Goal: Task Accomplishment & Management: Complete application form

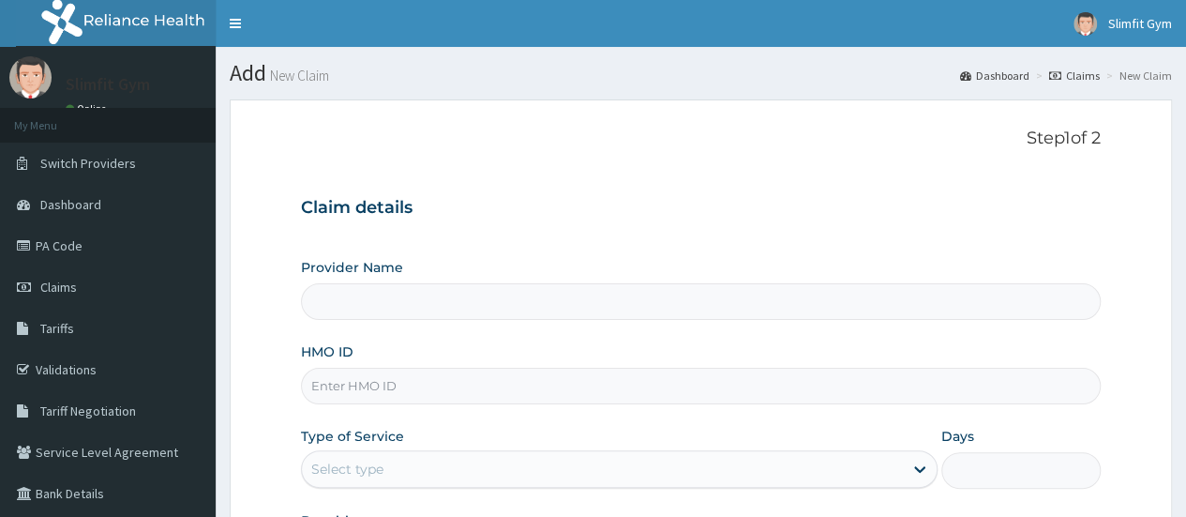
click at [398, 383] on input "HMO ID" at bounding box center [701, 386] width 800 height 37
type input "HJI/10002/A"
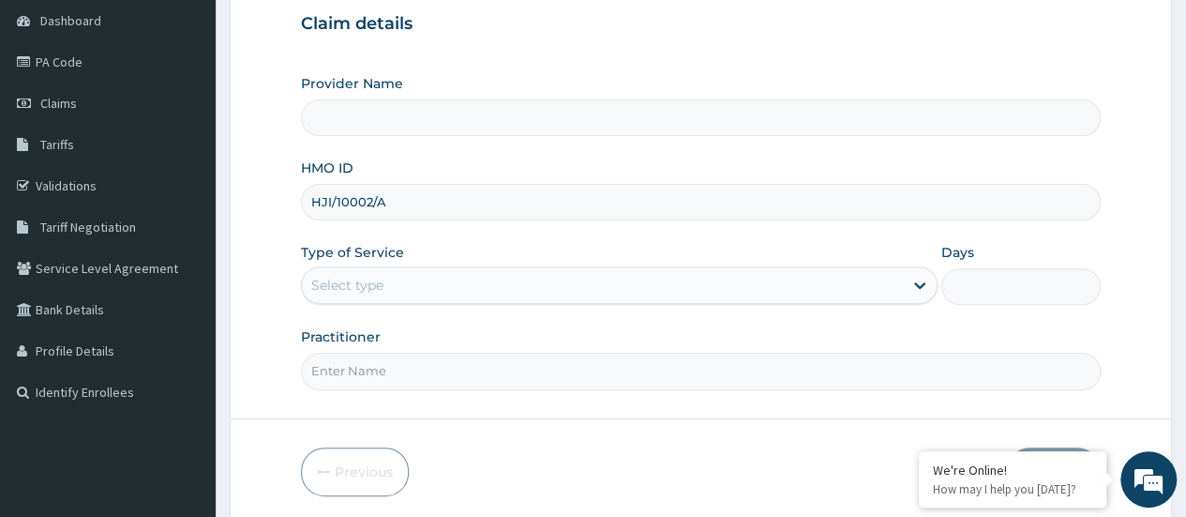
scroll to position [186, 0]
click at [923, 288] on icon at bounding box center [919, 283] width 19 height 19
click at [922, 279] on icon at bounding box center [919, 283] width 19 height 19
click at [261, 298] on form "Step 1 of 2 Claim details Provider Name HMO ID HJI/10002/A Type of Service Sele…" at bounding box center [701, 218] width 942 height 609
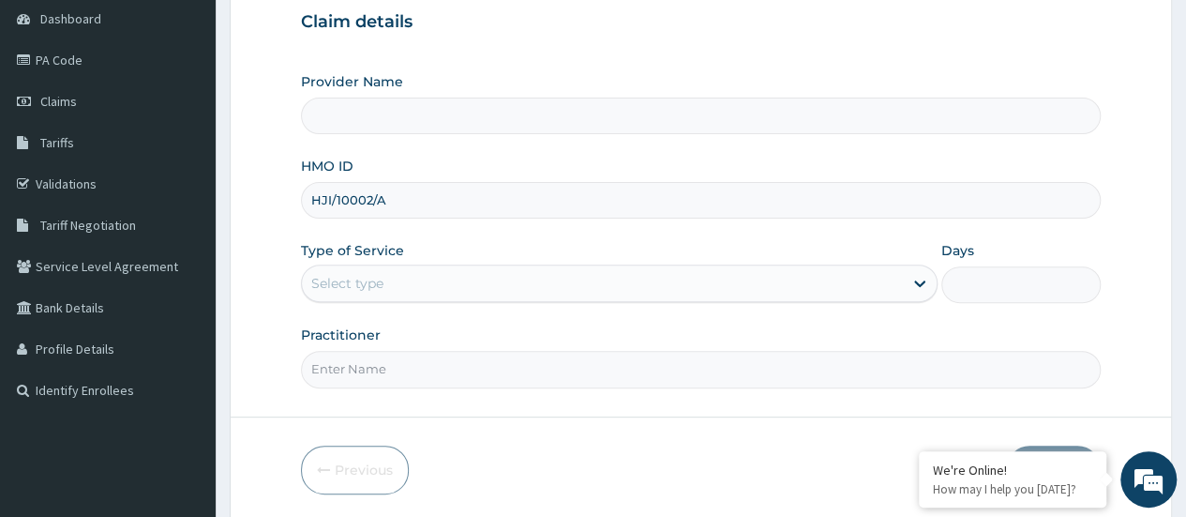
scroll to position [0, 0]
click at [259, 166] on form "Step 1 of 2 Claim details Provider Name HMO ID HJI/10002/A Type of Service Sele…" at bounding box center [701, 218] width 942 height 609
type input "Slimfit U Gym ([DEMOGRAPHIC_DATA] Only )"
type input "1"
click at [431, 360] on input "Practitioner" at bounding box center [701, 369] width 800 height 37
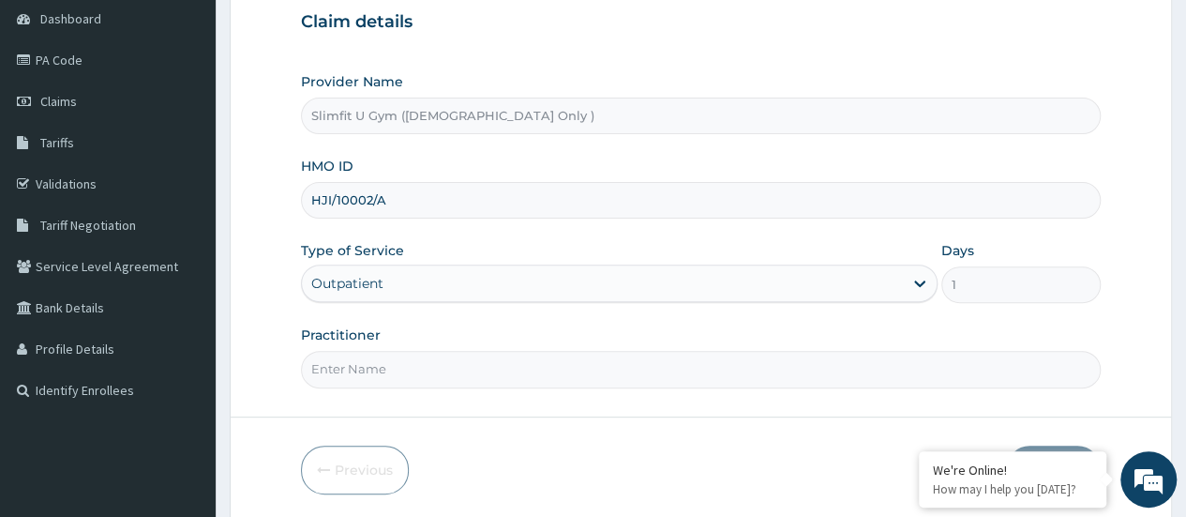
type input "[PERSON_NAME]-IKOYI"
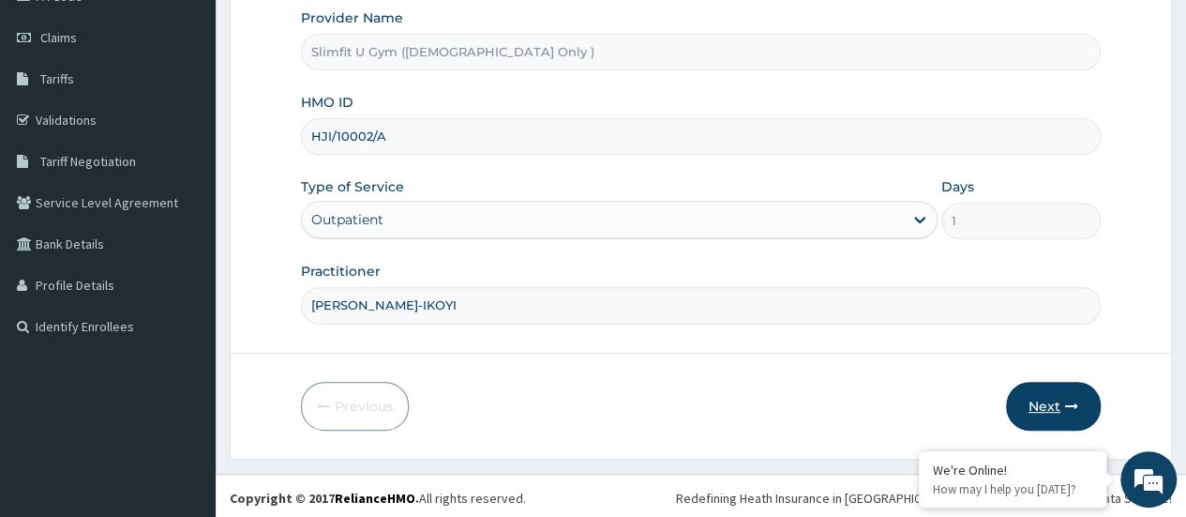
click at [1041, 399] on button "Next" at bounding box center [1053, 406] width 95 height 49
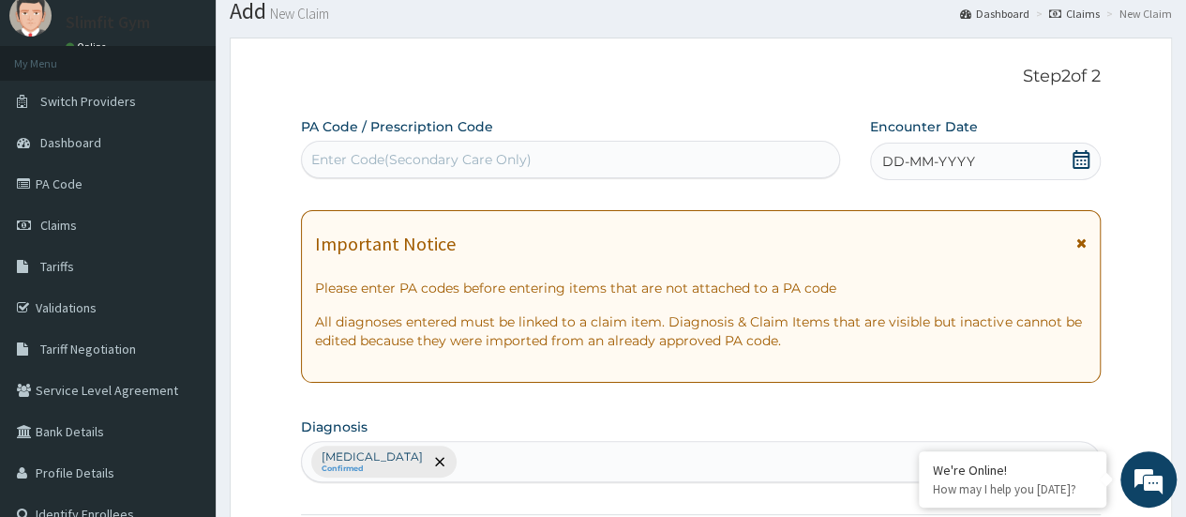
scroll to position [0, 0]
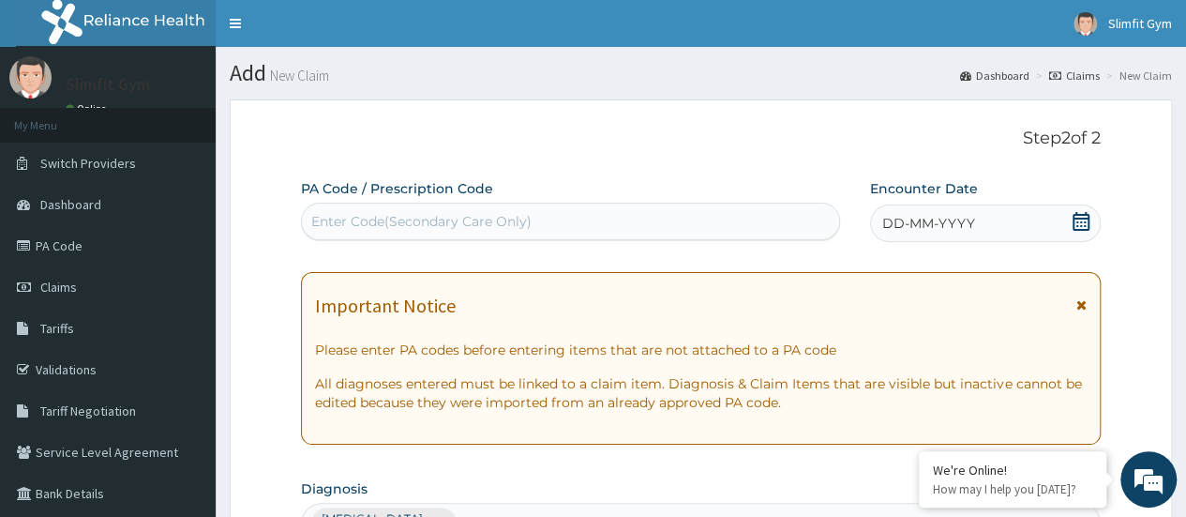
click at [1077, 218] on icon at bounding box center [1081, 221] width 19 height 19
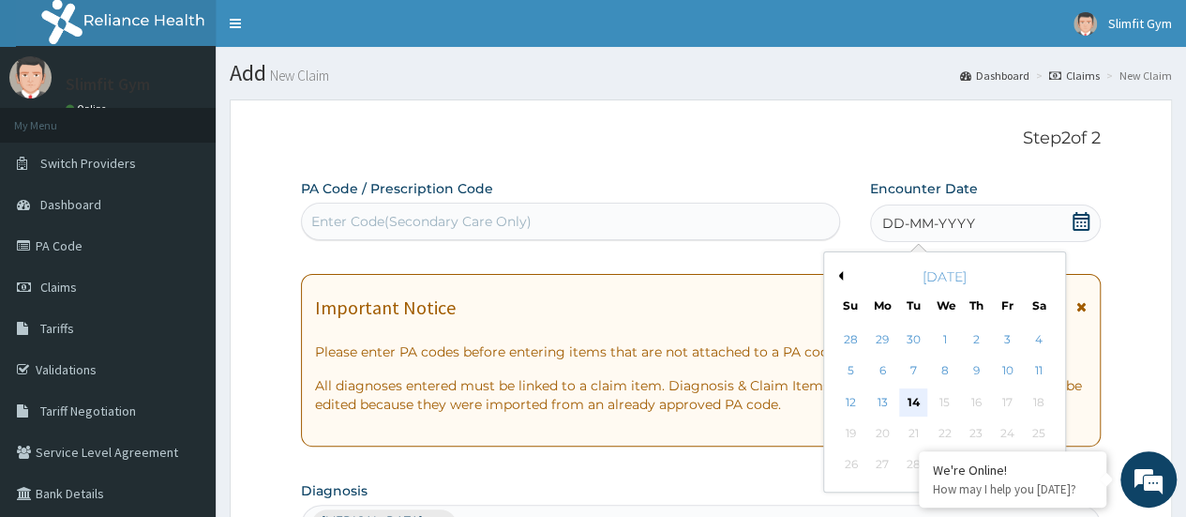
click at [909, 396] on div "14" at bounding box center [913, 402] width 28 height 28
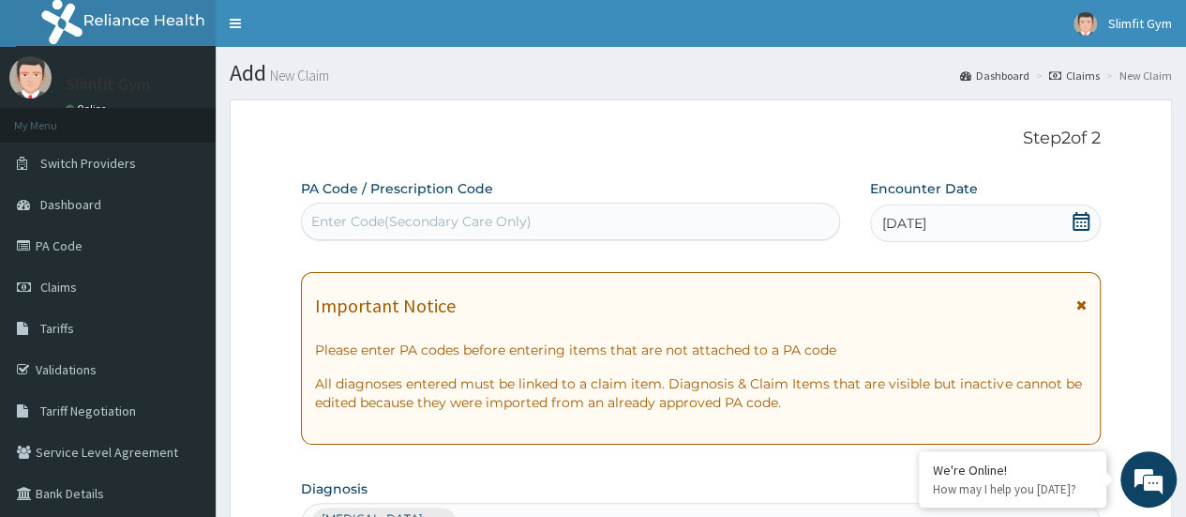
click at [723, 220] on div "Enter Code(Secondary Care Only)" at bounding box center [570, 221] width 536 height 30
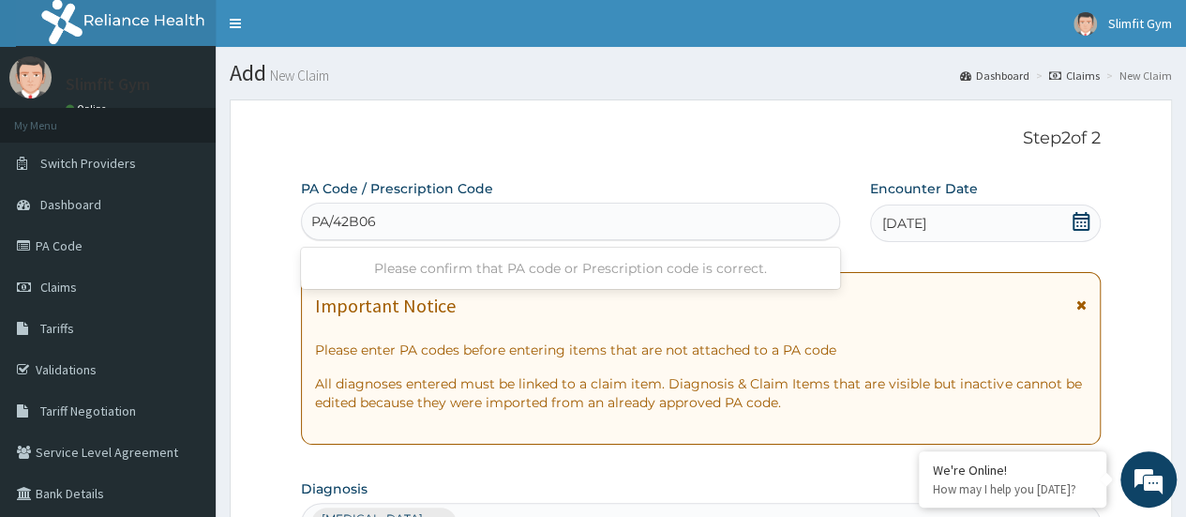
type input "PA/42B06C"
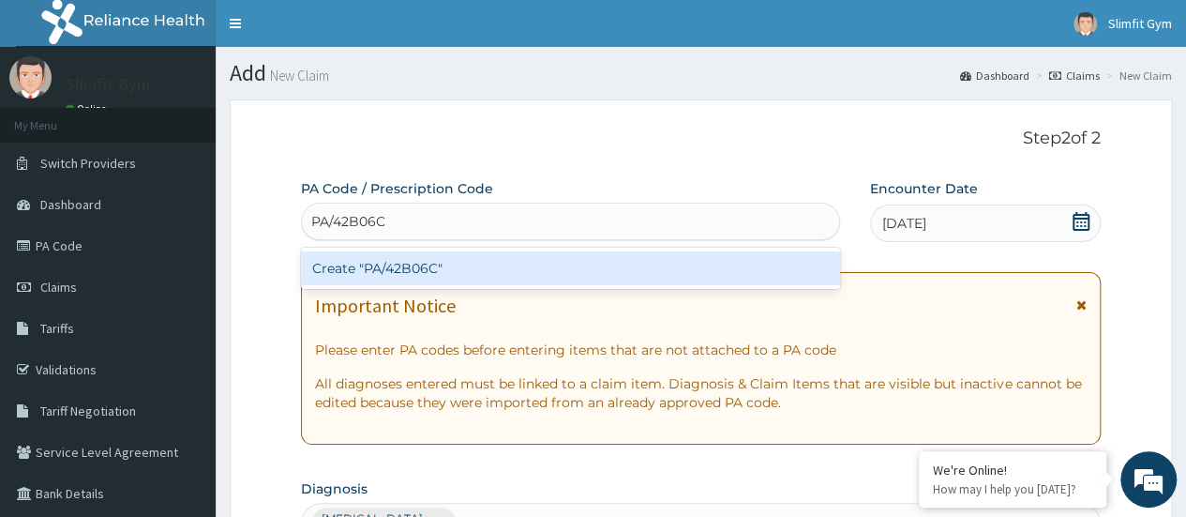
click at [752, 273] on div "Create "PA/42B06C"" at bounding box center [570, 268] width 538 height 34
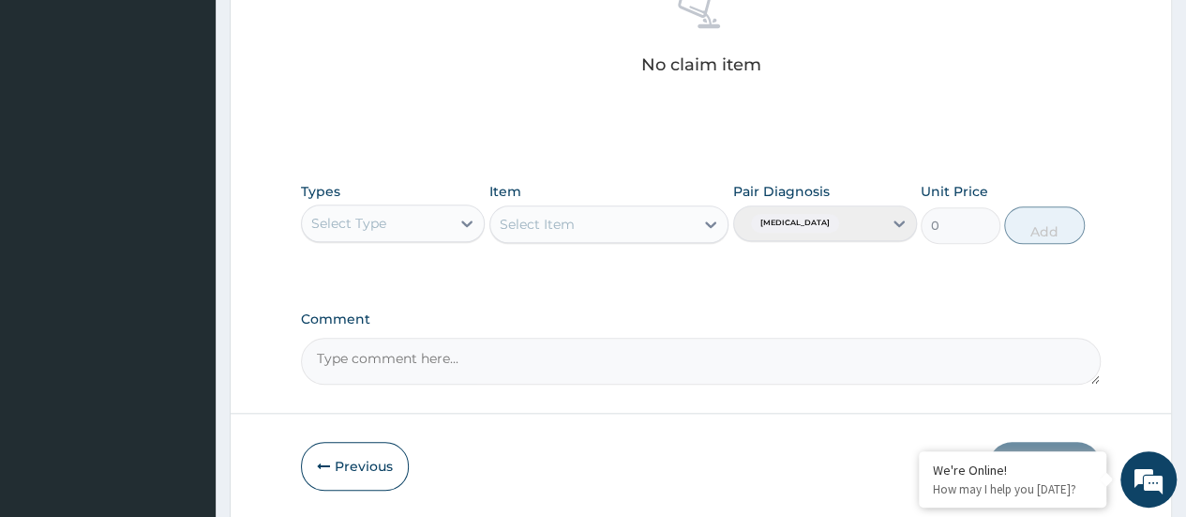
scroll to position [774, 0]
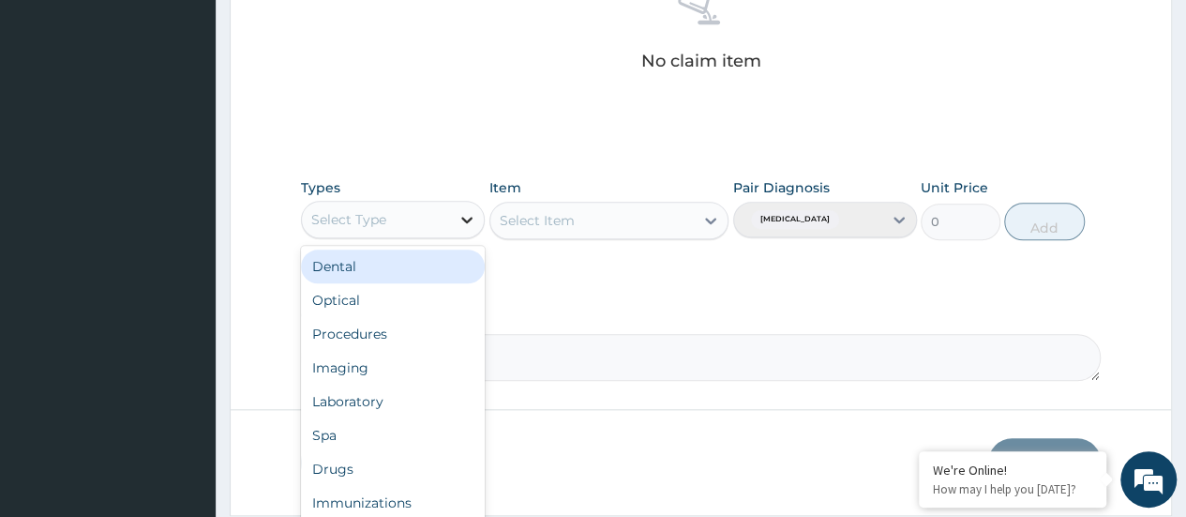
click at [467, 214] on icon at bounding box center [467, 219] width 19 height 19
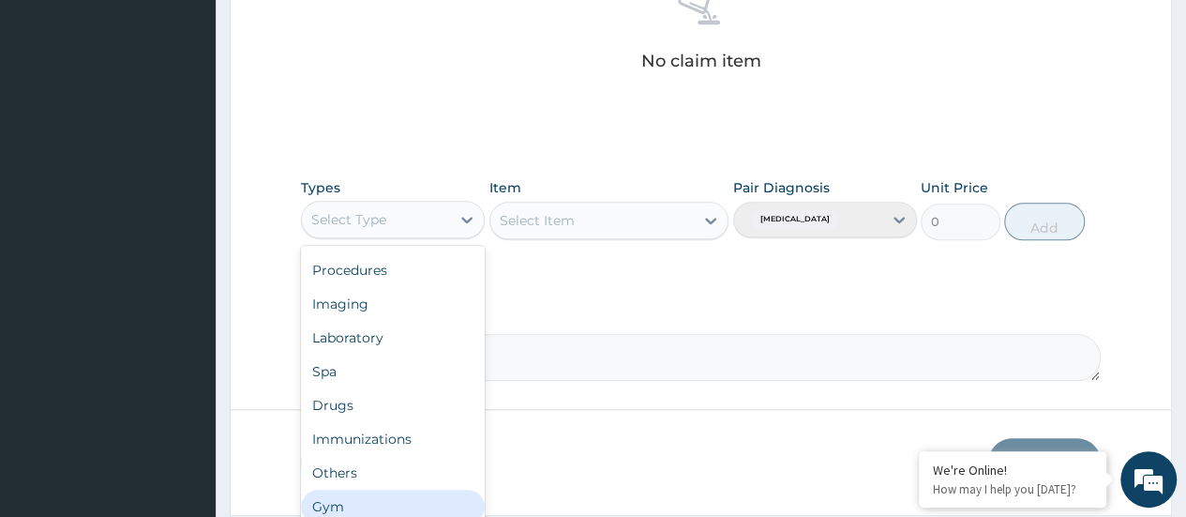
click at [430, 502] on div "Gym" at bounding box center [393, 506] width 184 height 34
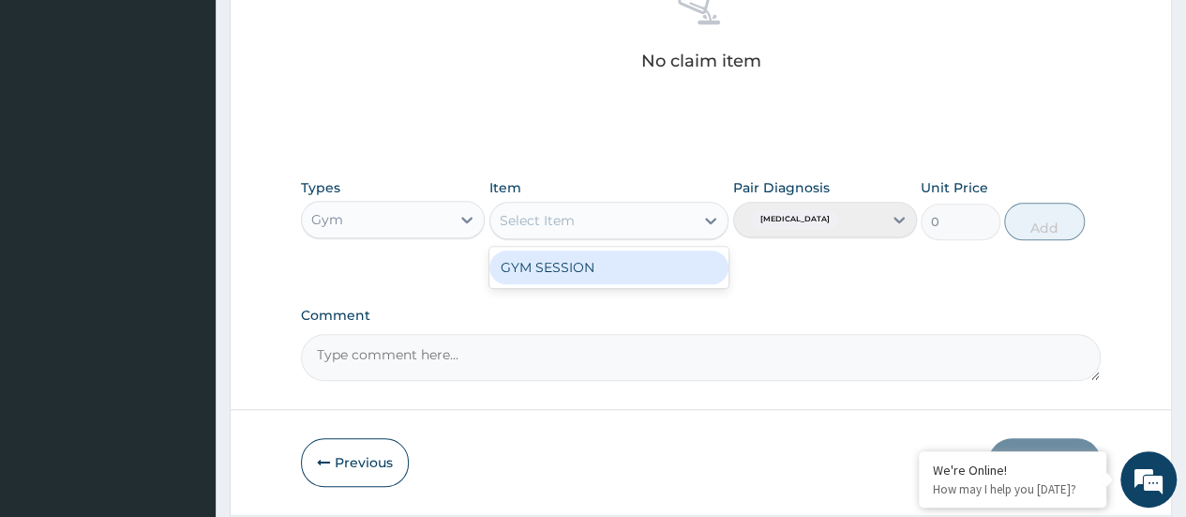
click at [704, 219] on icon at bounding box center [710, 220] width 19 height 19
click at [685, 261] on div "GYM SESSION" at bounding box center [609, 267] width 240 height 34
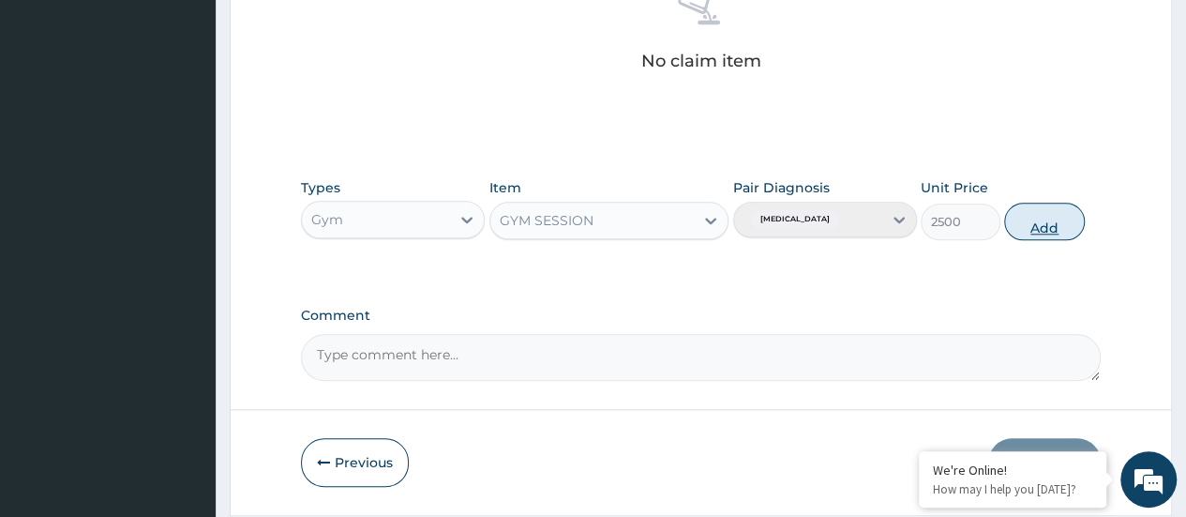
click at [1044, 218] on button "Add" at bounding box center [1044, 222] width 80 height 38
type input "0"
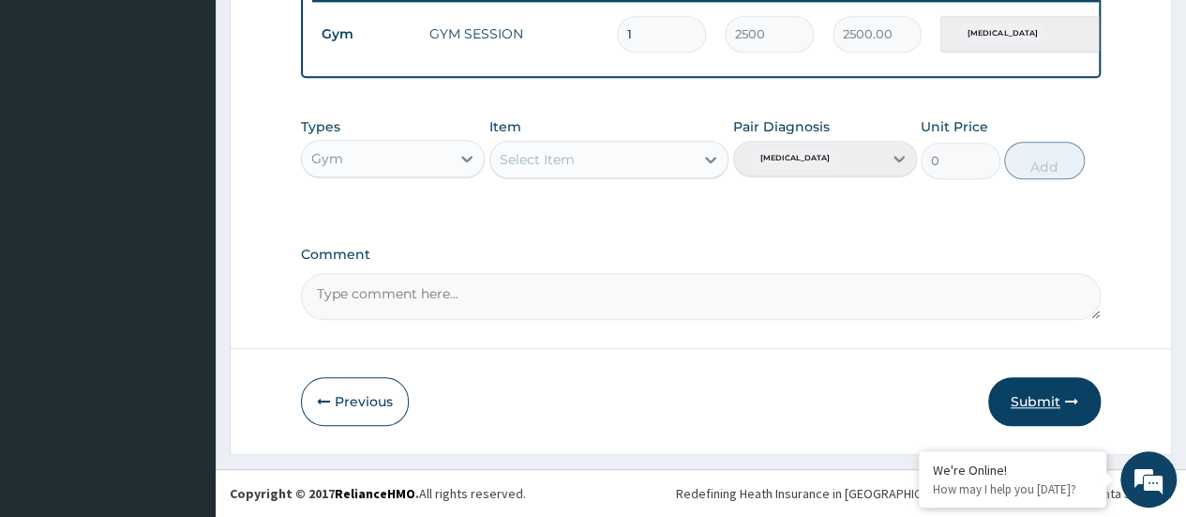
click at [1034, 409] on button "Submit" at bounding box center [1044, 401] width 113 height 49
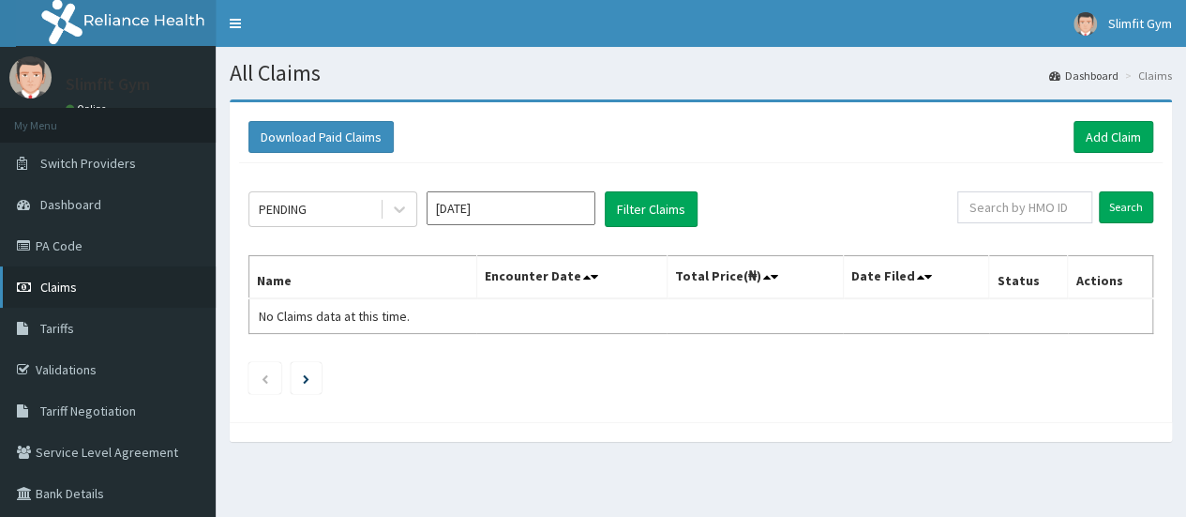
click at [84, 288] on link "Claims" at bounding box center [108, 286] width 216 height 41
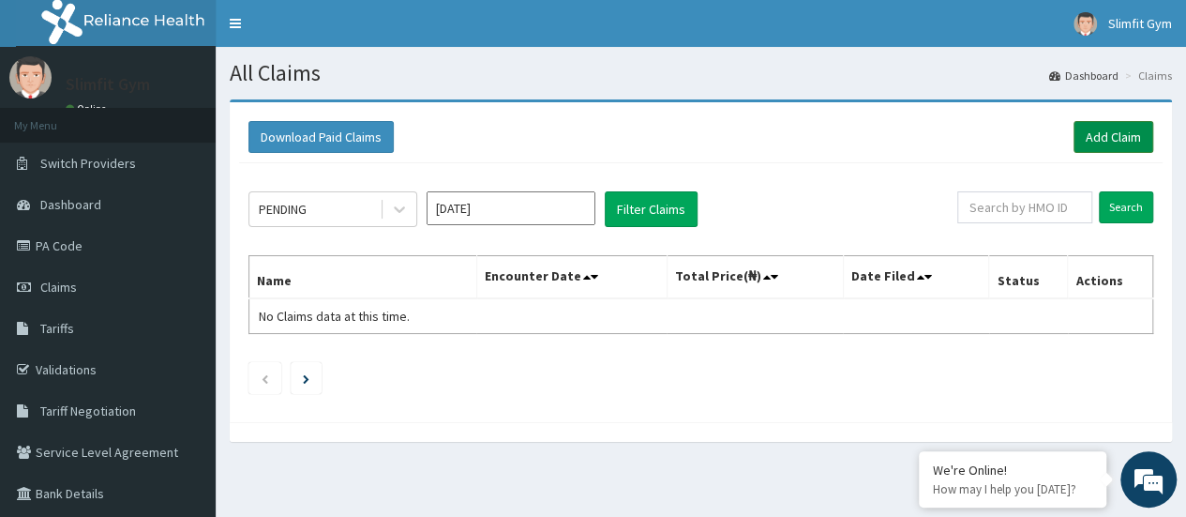
click at [1105, 132] on link "Add Claim" at bounding box center [1114, 137] width 80 height 32
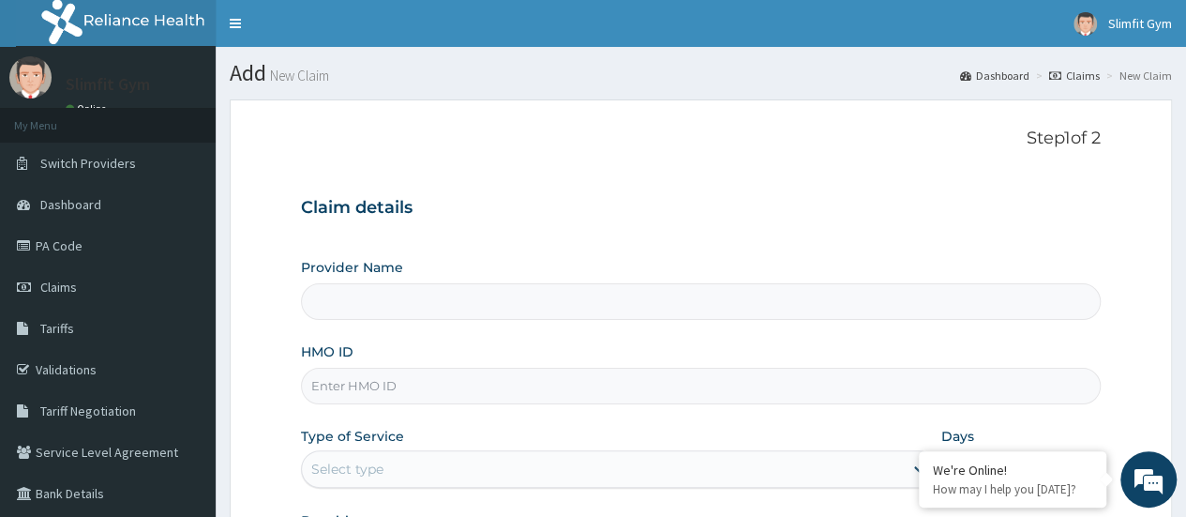
click at [388, 393] on input "HMO ID" at bounding box center [701, 386] width 800 height 37
type input "Slimfit U Gym (Female Only )"
type input "1"
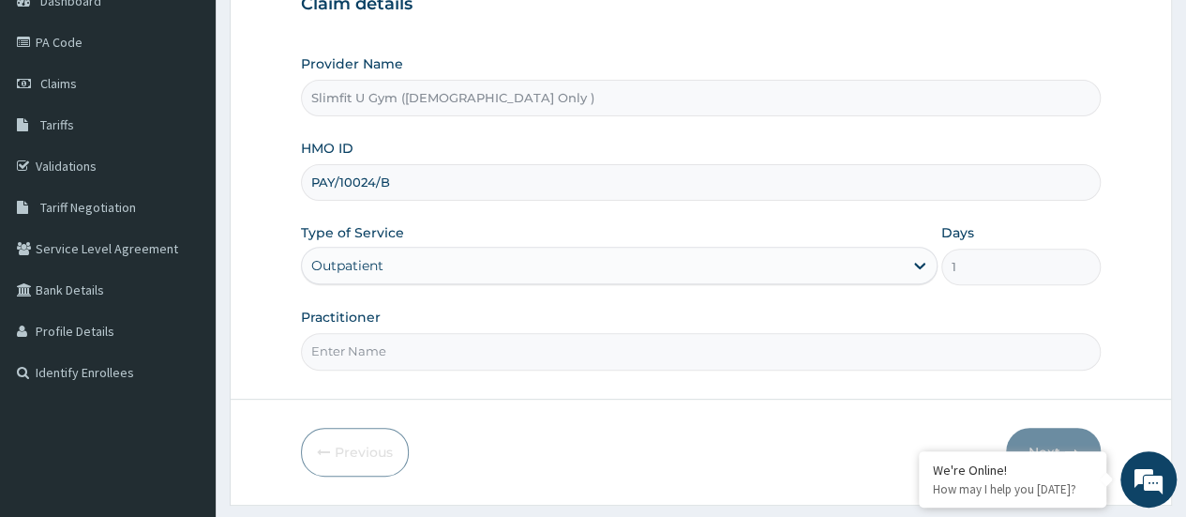
scroll to position [208, 0]
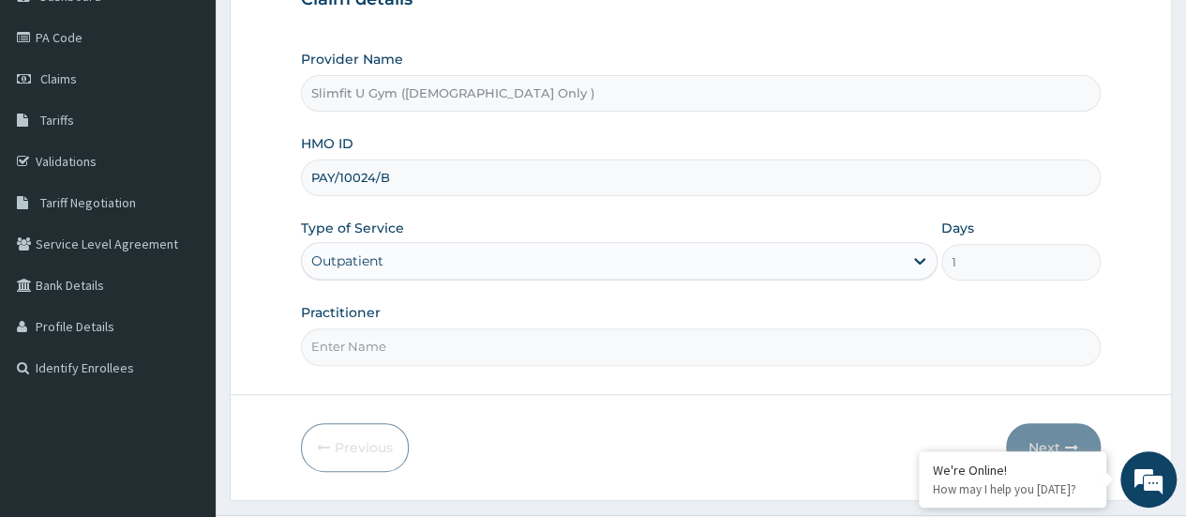
type input "PAY/10024/B"
click at [619, 345] on input "Practitioner" at bounding box center [701, 346] width 800 height 37
type input "HAFSAH AMEEN-IKOYI"
click at [1037, 436] on button "Next" at bounding box center [1053, 447] width 95 height 49
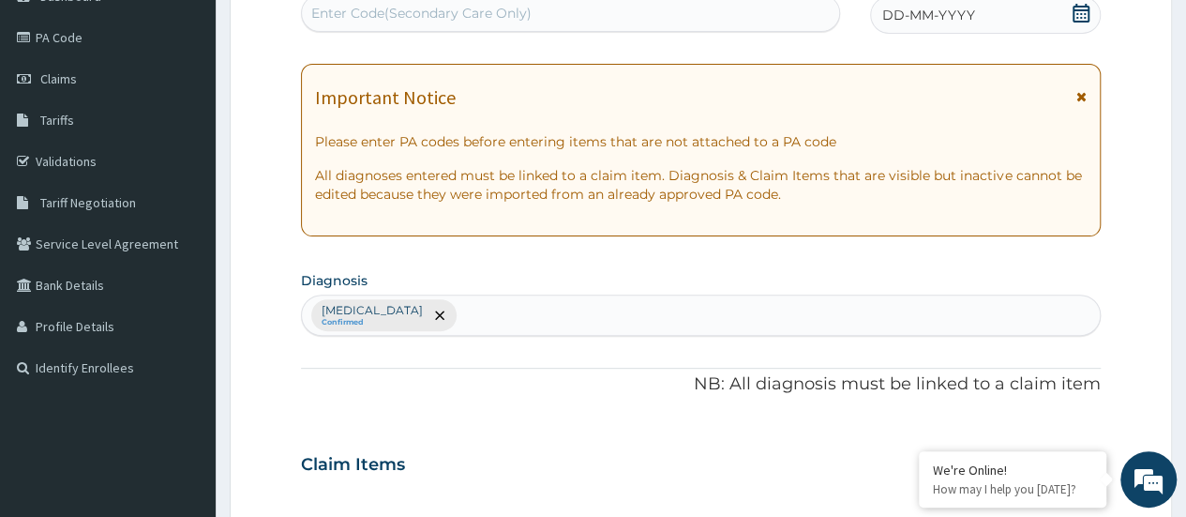
drag, startPoint x: 1080, startPoint y: 16, endPoint x: 1138, endPoint y: 48, distance: 66.3
click at [1138, 48] on form "Step 2 of 2 PA Code / Prescription Code Enter Code(Secondary Care Only) Encount…" at bounding box center [701, 486] width 942 height 1190
click at [1084, 14] on icon at bounding box center [1081, 13] width 19 height 19
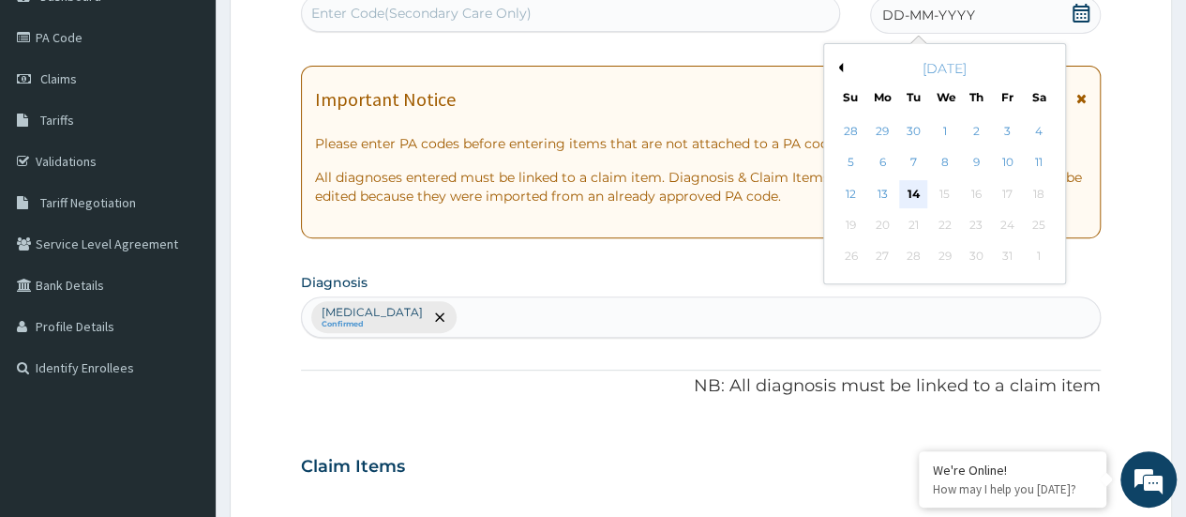
click at [911, 190] on div "14" at bounding box center [913, 194] width 28 height 28
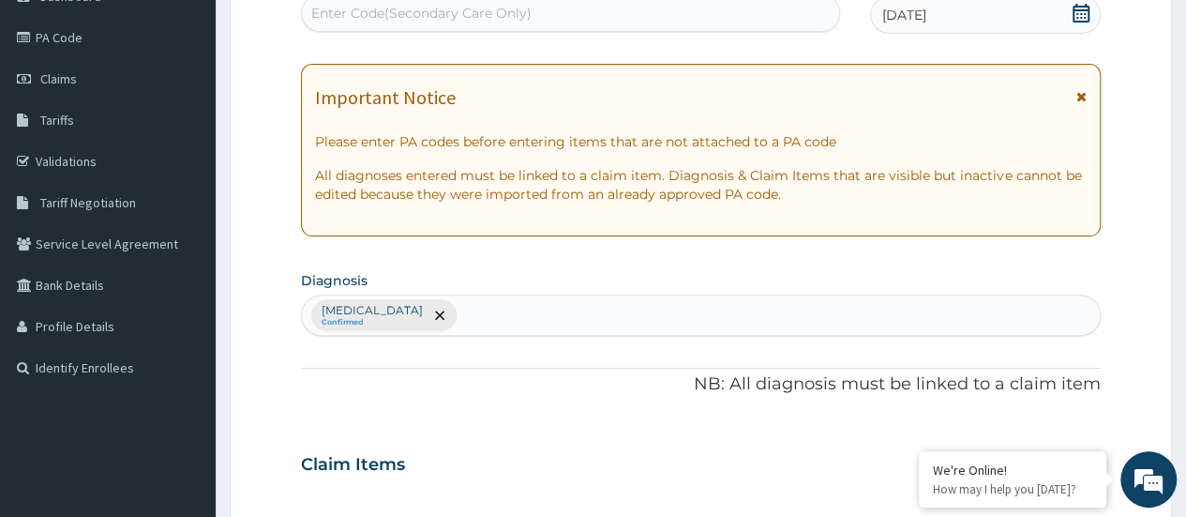
click at [696, 15] on div "Enter Code(Secondary Care Only)" at bounding box center [570, 13] width 536 height 30
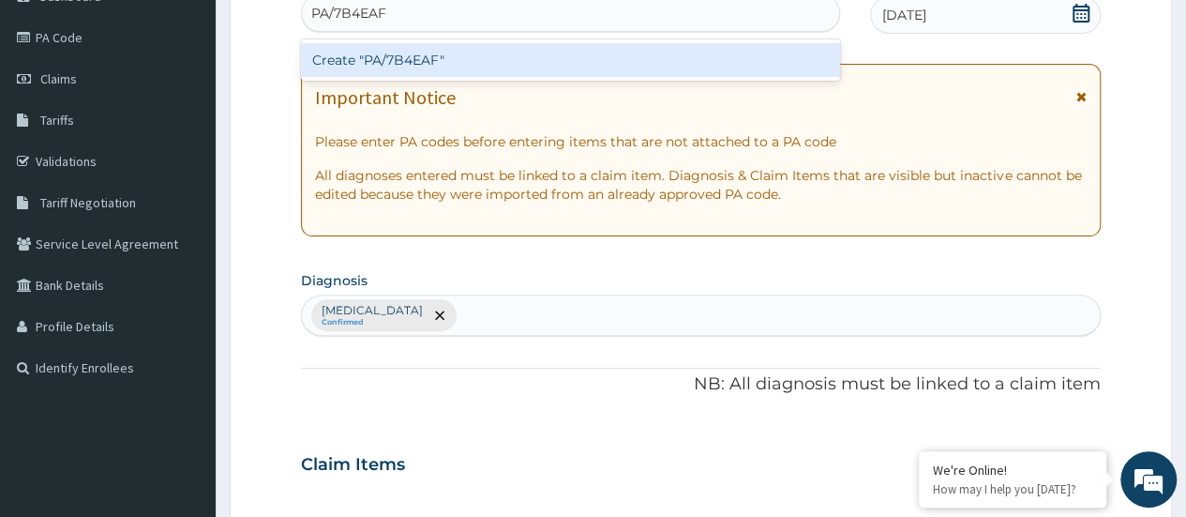
type input "PA/7B4EAF"
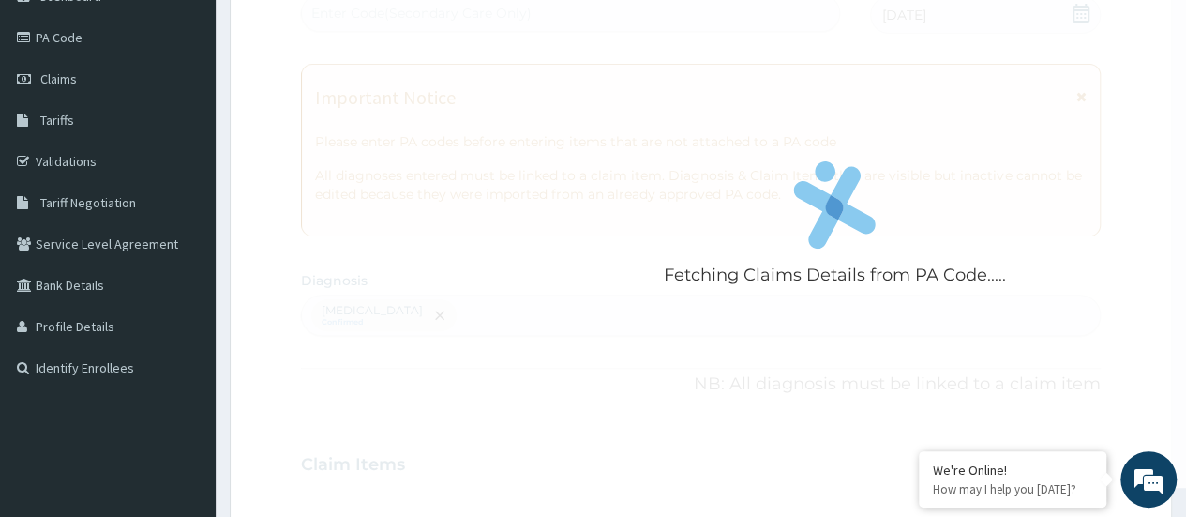
drag, startPoint x: 637, startPoint y: 60, endPoint x: 1026, endPoint y: 127, distance: 394.8
click at [1026, 127] on div "Fetching Claims Details from PA Code....." at bounding box center [835, 229] width 1068 height 517
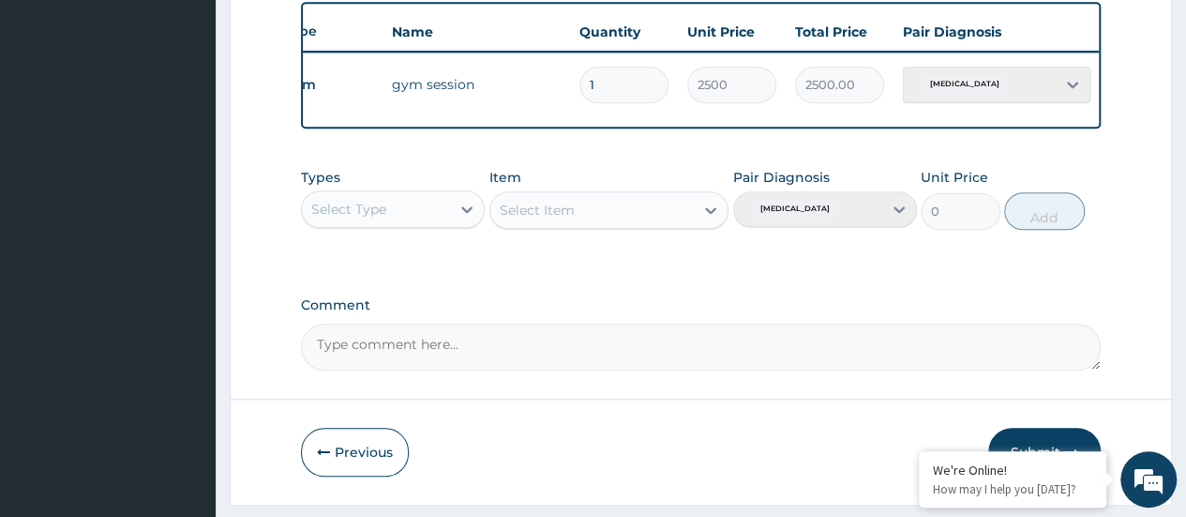
scroll to position [0, 141]
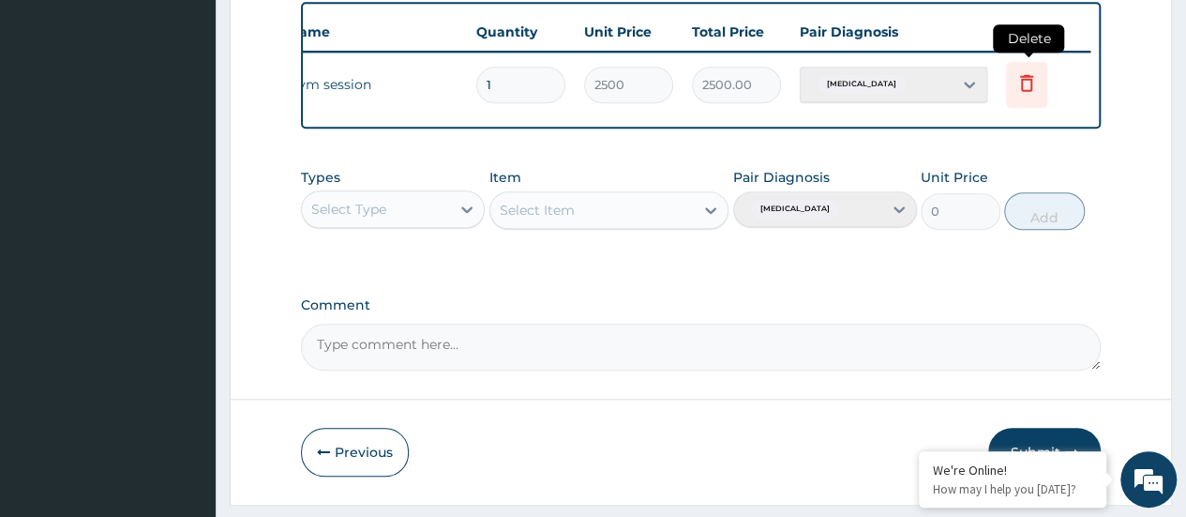
click at [1030, 75] on icon at bounding box center [1026, 82] width 23 height 23
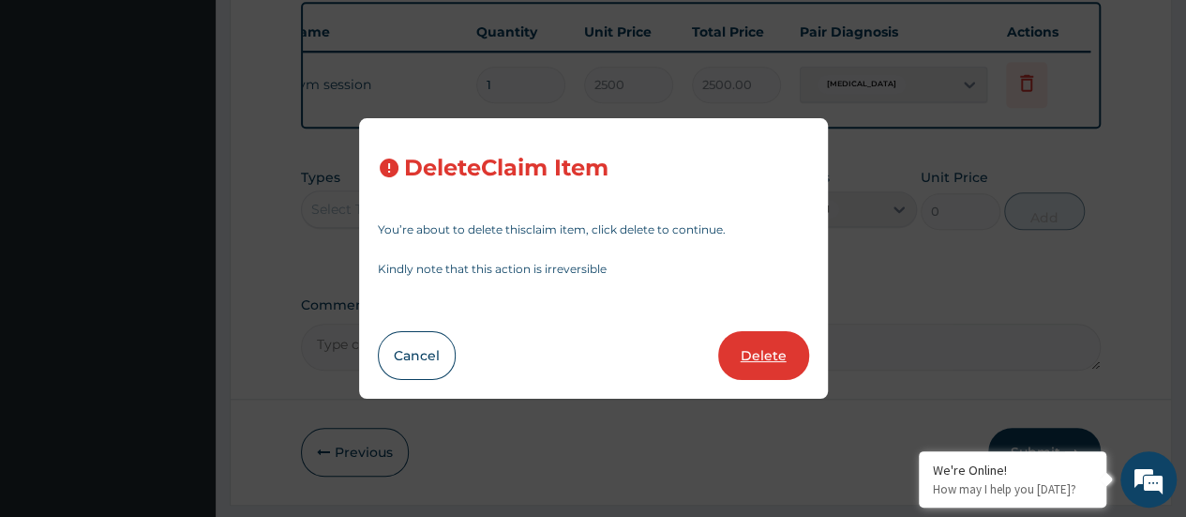
click at [769, 344] on button "Delete" at bounding box center [763, 355] width 91 height 49
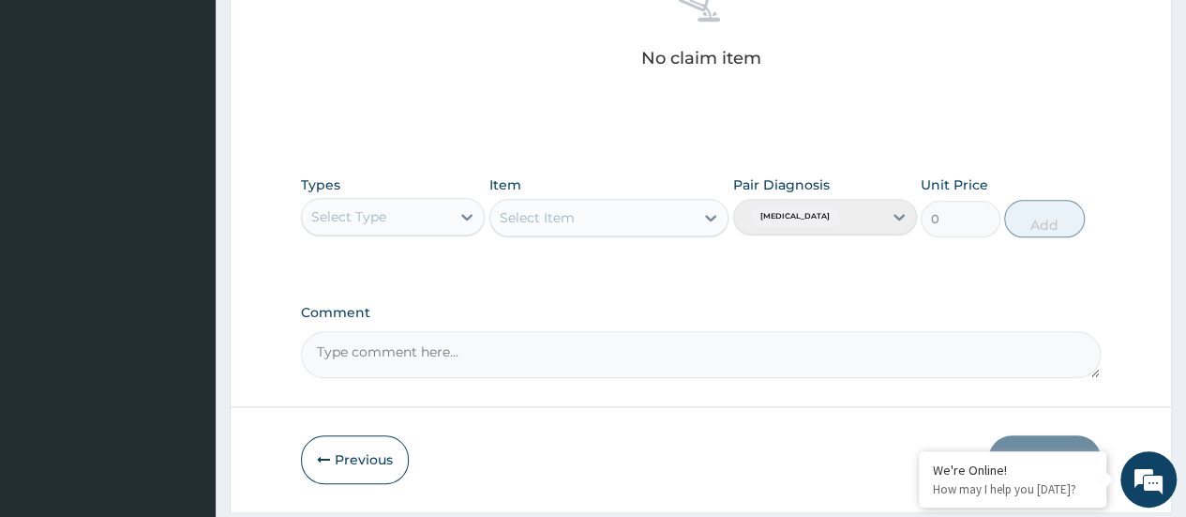
scroll to position [832, 0]
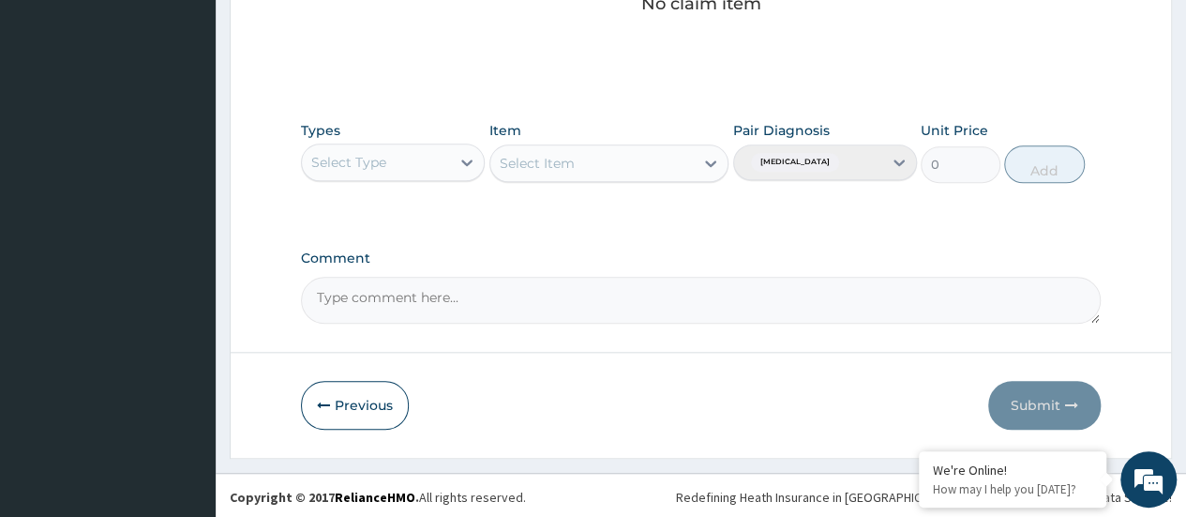
click at [487, 153] on div "Types Select Type Item Select Item Pair Diagnosis Lack of physical exercise Uni…" at bounding box center [701, 152] width 800 height 81
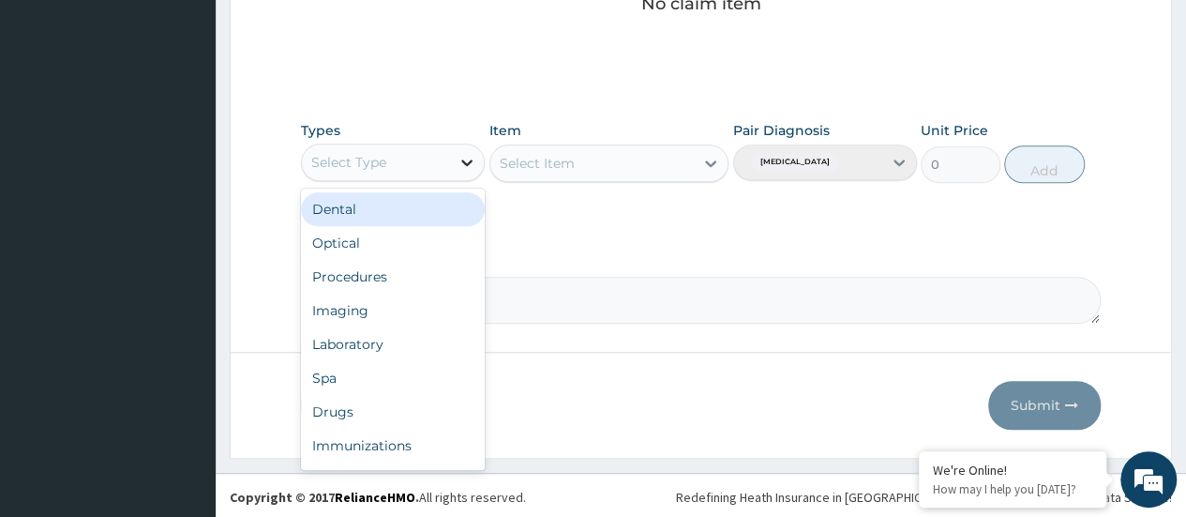
click at [471, 153] on icon at bounding box center [467, 162] width 19 height 19
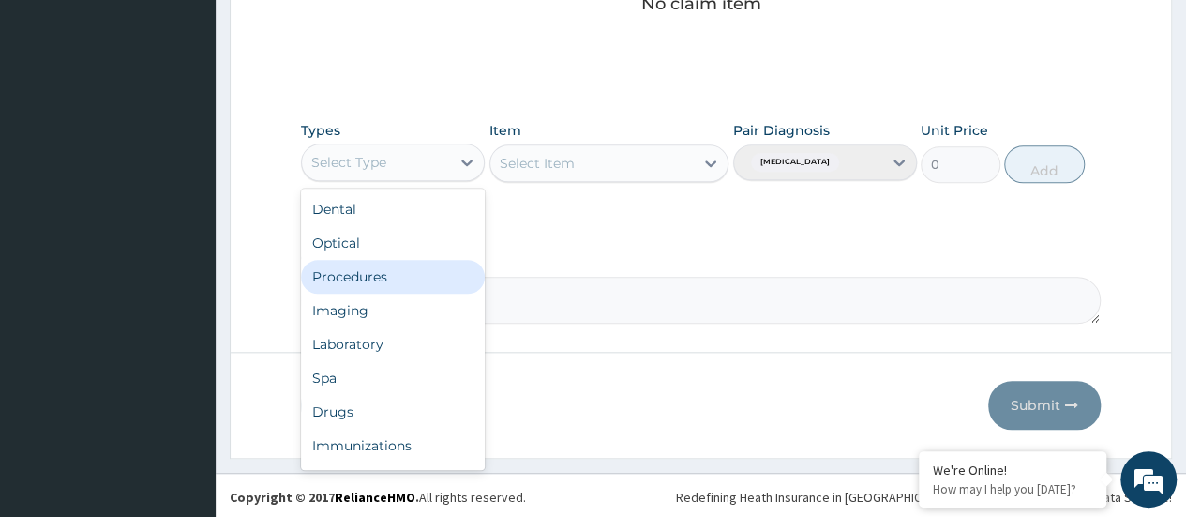
scroll to position [64, 0]
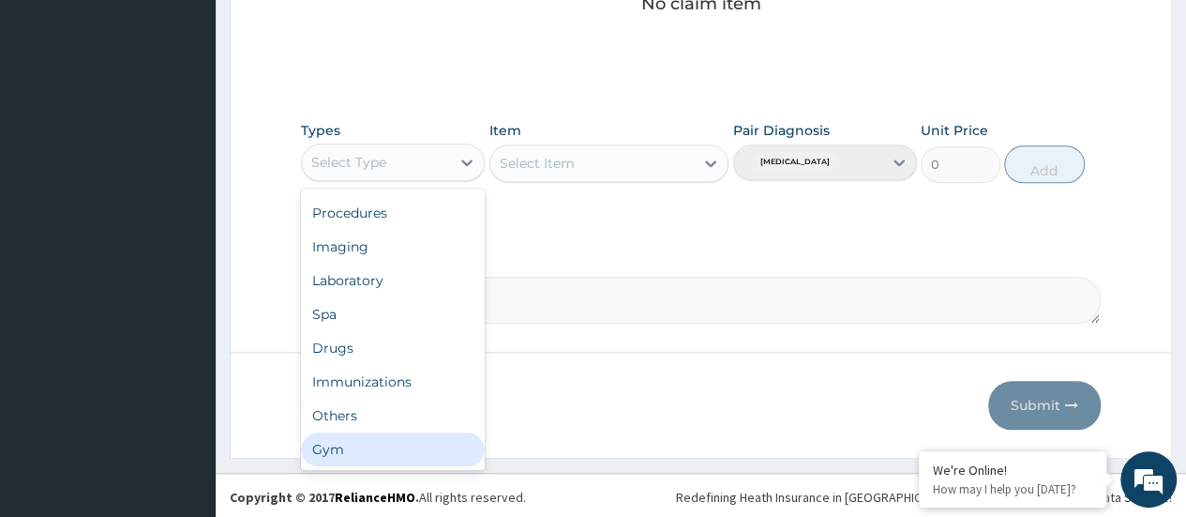
click at [392, 459] on div "Gym" at bounding box center [393, 449] width 184 height 34
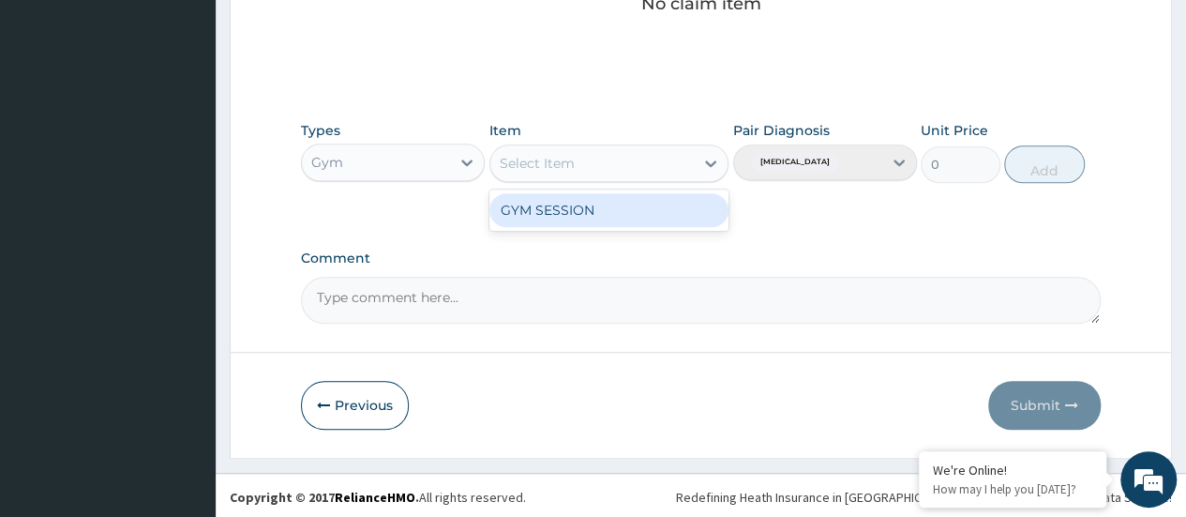
click at [710, 159] on icon at bounding box center [710, 163] width 19 height 19
click at [667, 207] on div "GYM SESSION" at bounding box center [609, 210] width 240 height 34
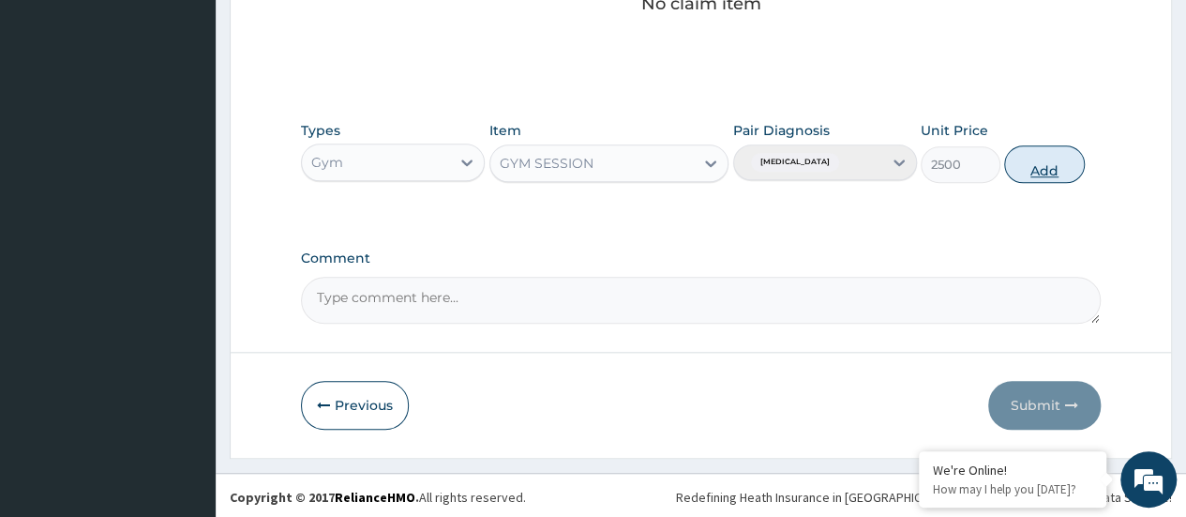
click at [1036, 153] on button "Add" at bounding box center [1044, 164] width 80 height 38
type input "0"
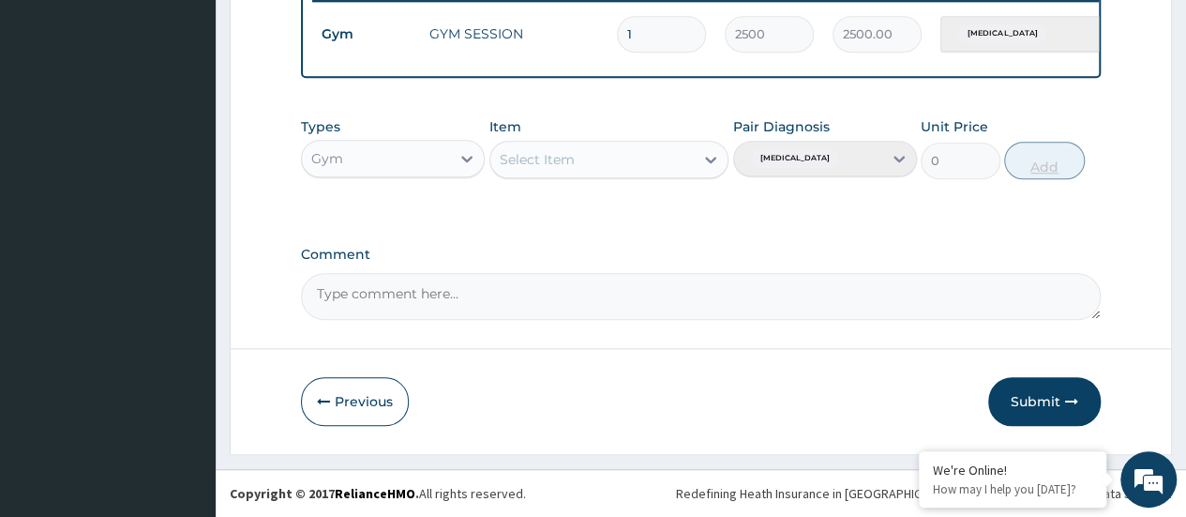
scroll to position [758, 0]
click at [1045, 404] on button "Submit" at bounding box center [1044, 401] width 113 height 49
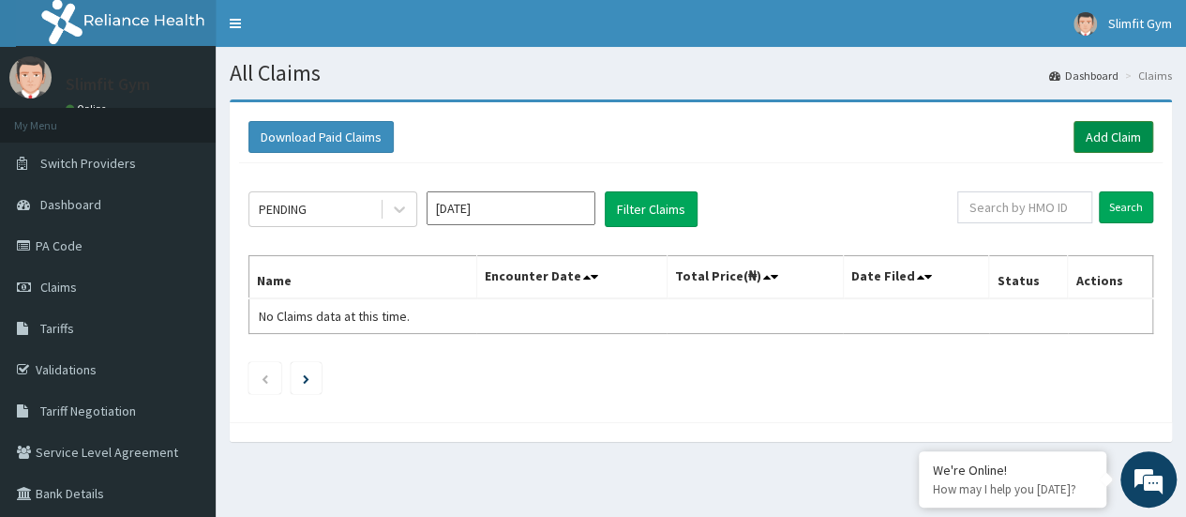
click at [1102, 133] on link "Add Claim" at bounding box center [1114, 137] width 80 height 32
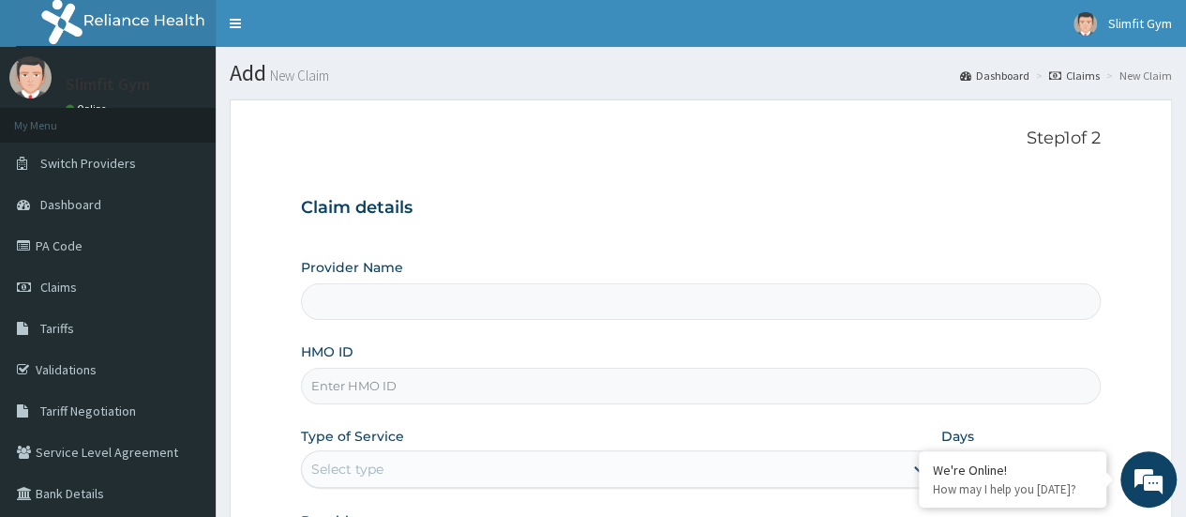
click at [414, 383] on input "HMO ID" at bounding box center [701, 386] width 800 height 37
type input "A"
type input "Slimfit U Gym ([DEMOGRAPHIC_DATA] Only )"
type input "1"
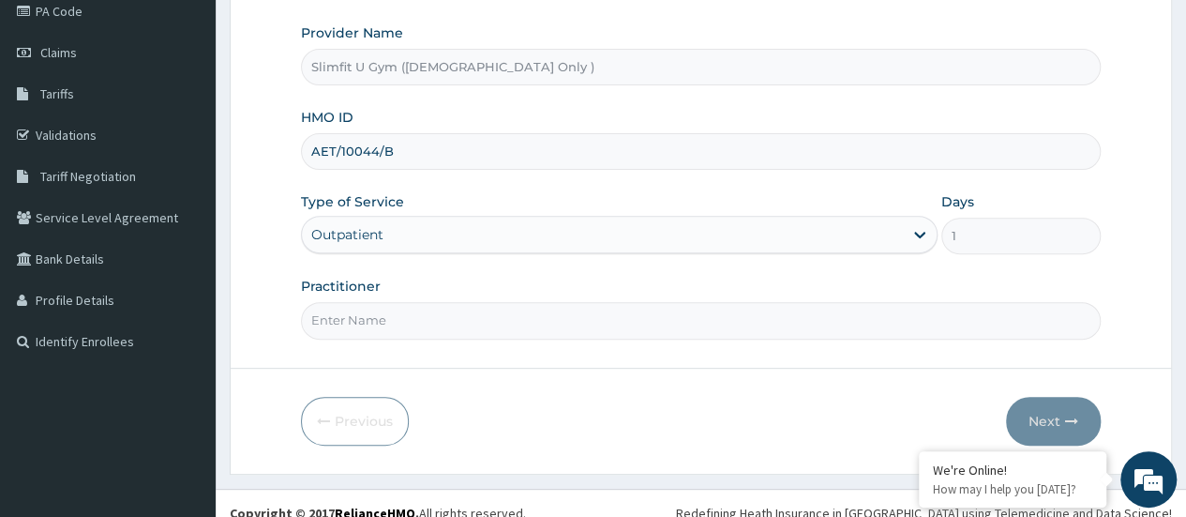
scroll to position [249, 0]
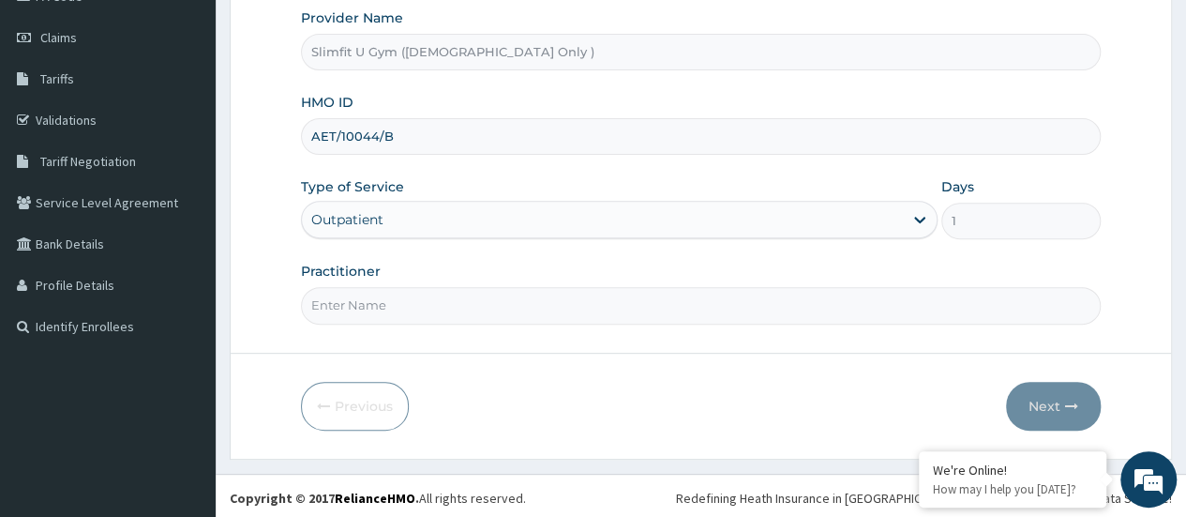
type input "AET/10044/B"
click at [690, 307] on input "Practitioner" at bounding box center [701, 305] width 800 height 37
type input "[PERSON_NAME]-IKOYI"
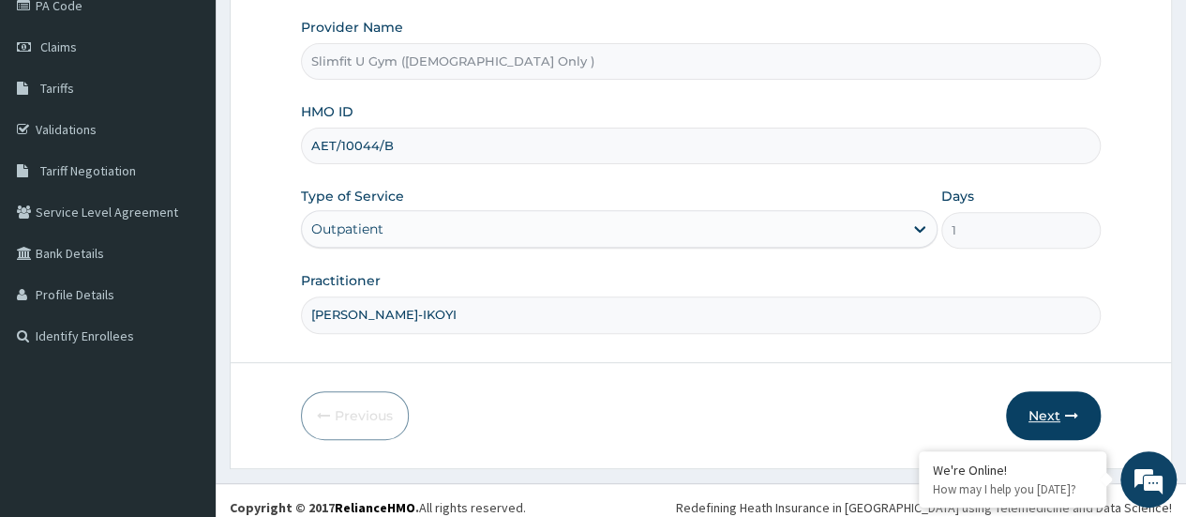
scroll to position [238, 0]
click at [1039, 410] on button "Next" at bounding box center [1053, 417] width 95 height 49
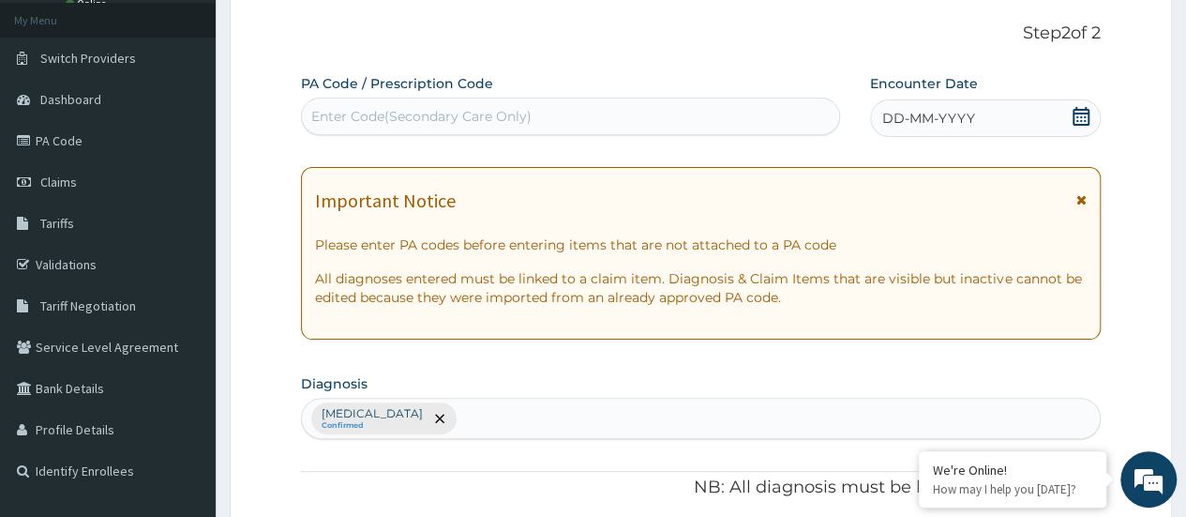
scroll to position [0, 0]
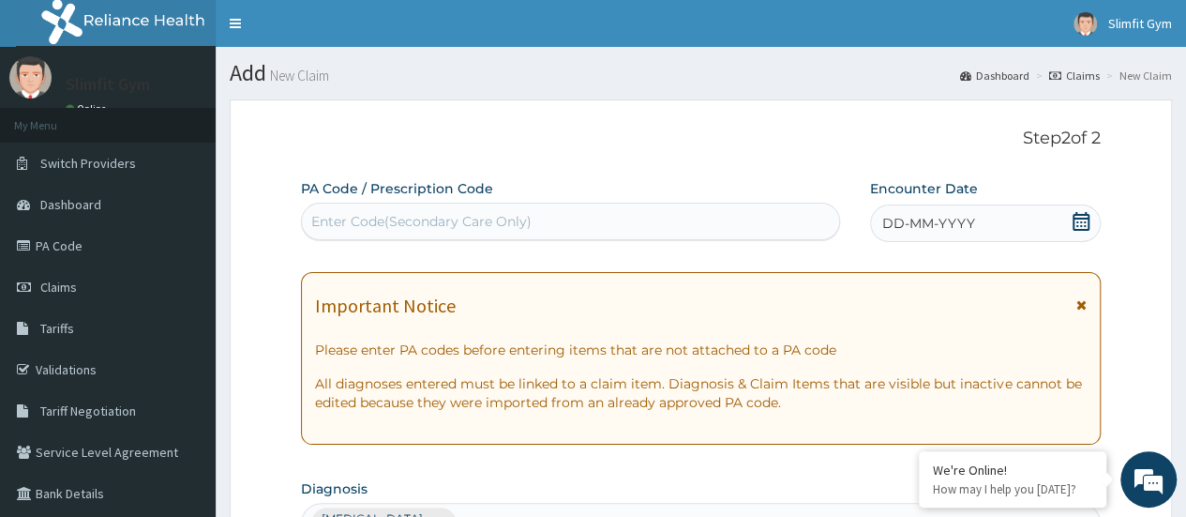
click at [1075, 218] on icon at bounding box center [1081, 221] width 17 height 19
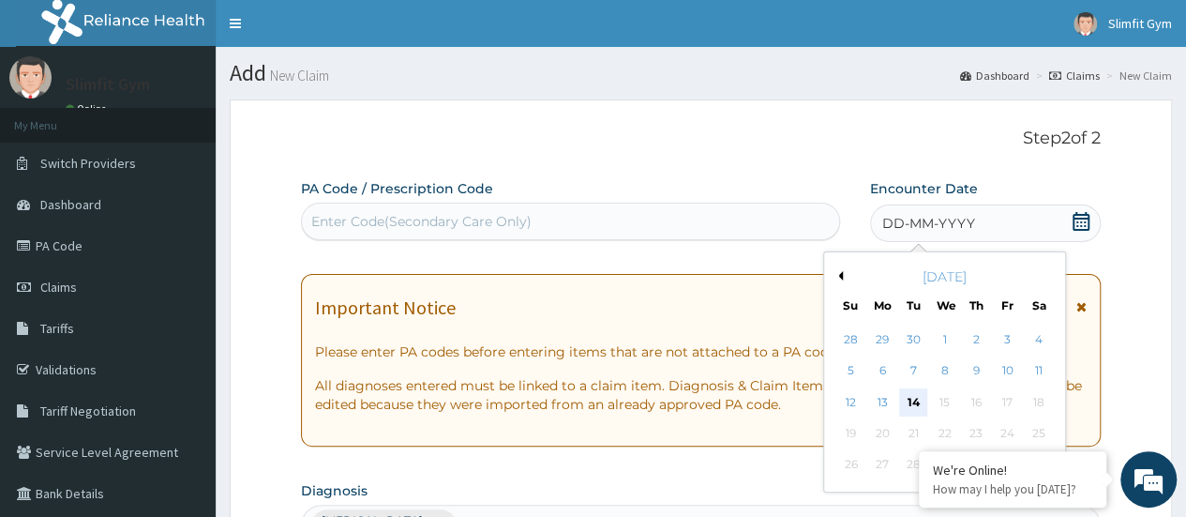
click at [913, 403] on div "14" at bounding box center [913, 402] width 28 height 28
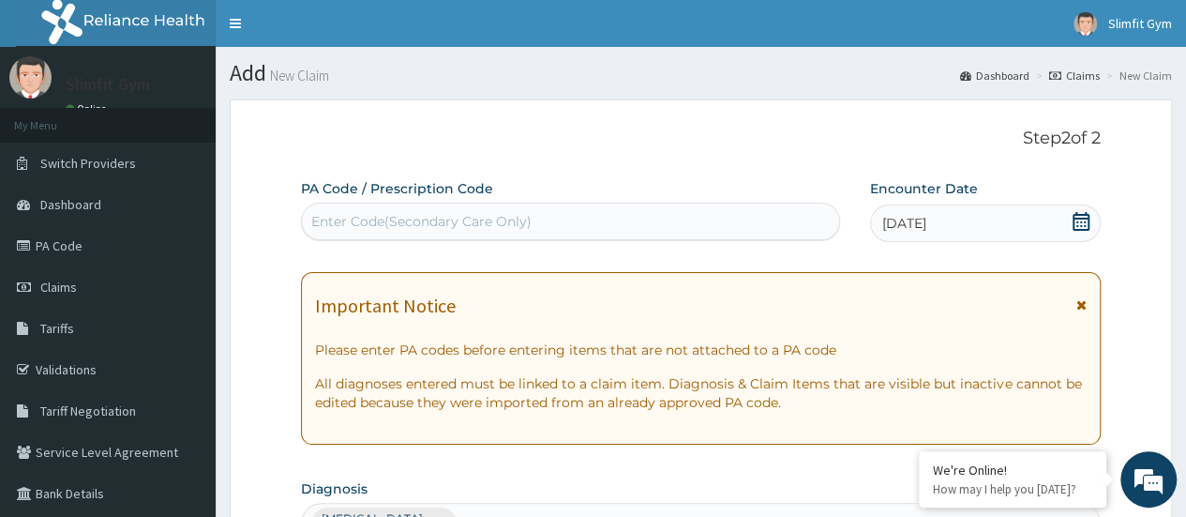
click at [612, 220] on div "Enter Code(Secondary Care Only)" at bounding box center [570, 221] width 536 height 30
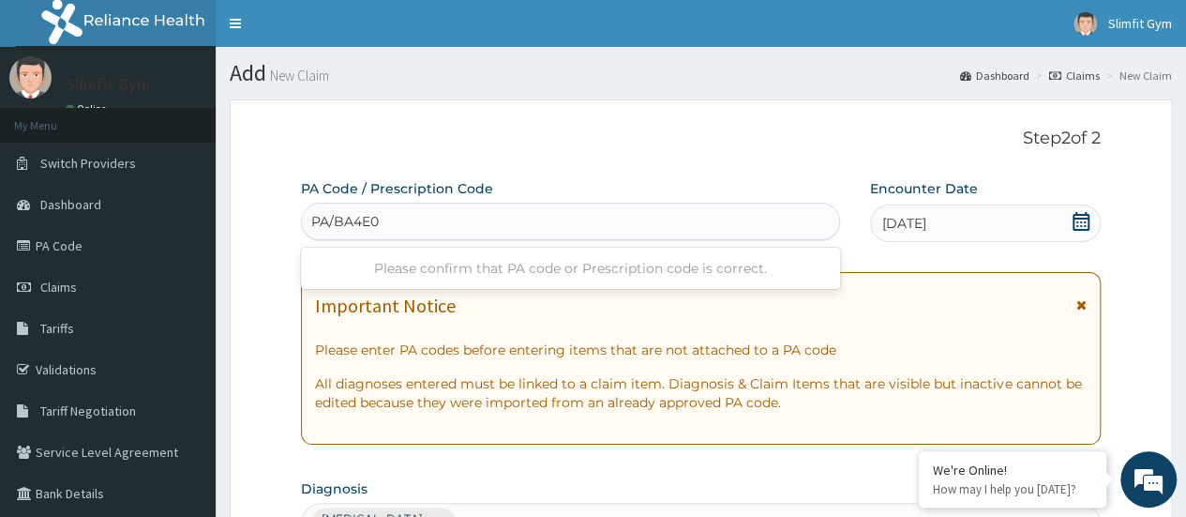
type input "PA/BA4E0C"
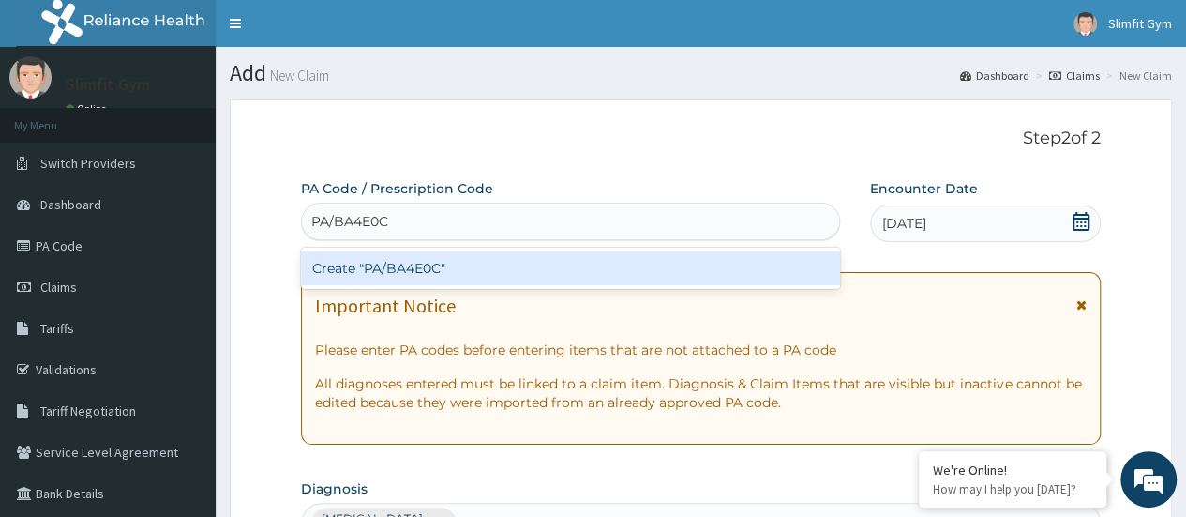
click at [608, 271] on div "Create "PA/BA4E0C"" at bounding box center [570, 268] width 538 height 34
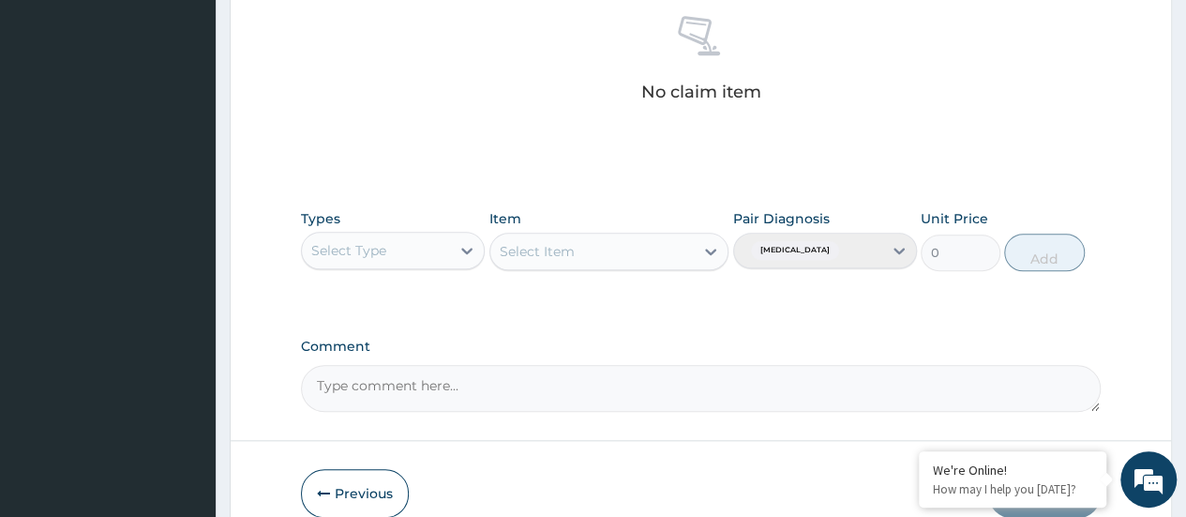
scroll to position [758, 0]
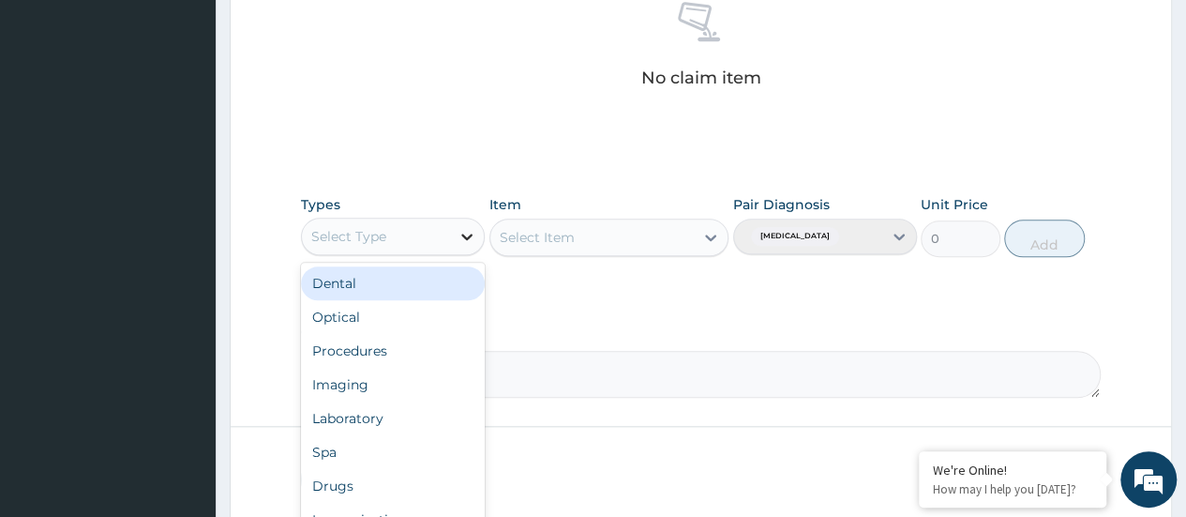
click at [468, 237] on icon at bounding box center [467, 236] width 19 height 19
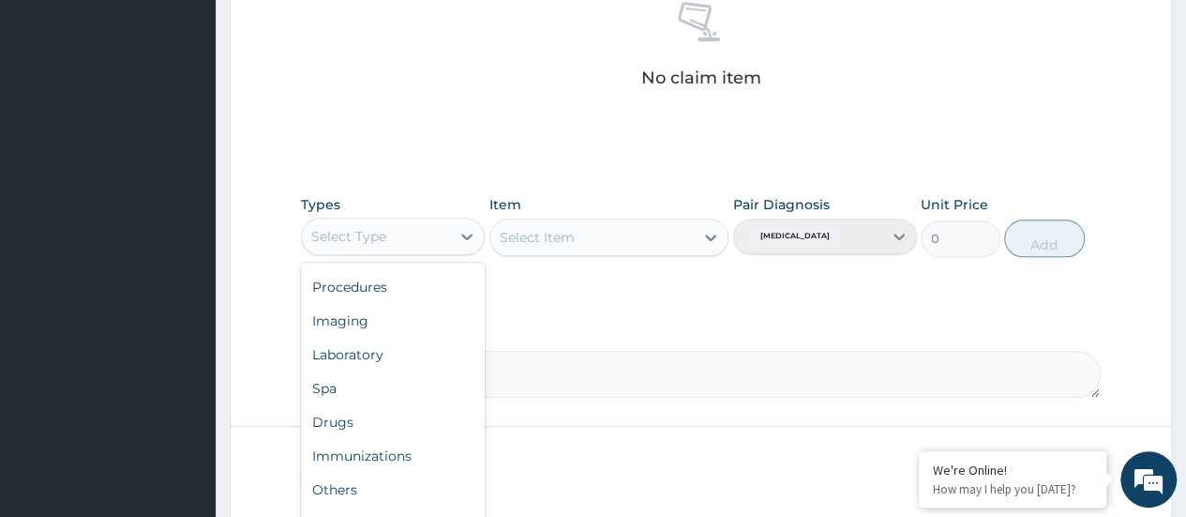
scroll to position [832, 0]
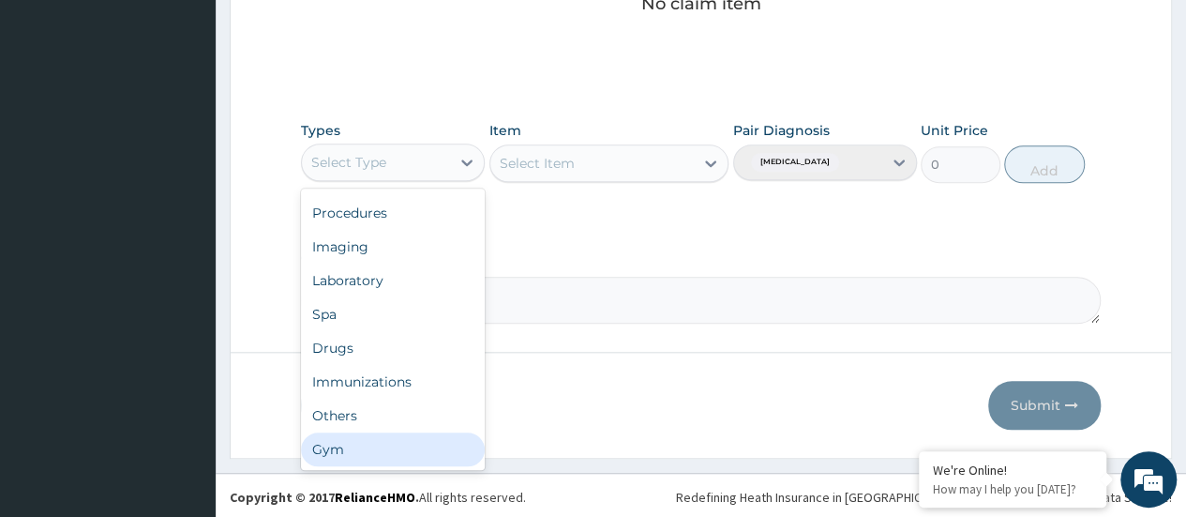
click at [380, 442] on div "Gym" at bounding box center [393, 449] width 184 height 34
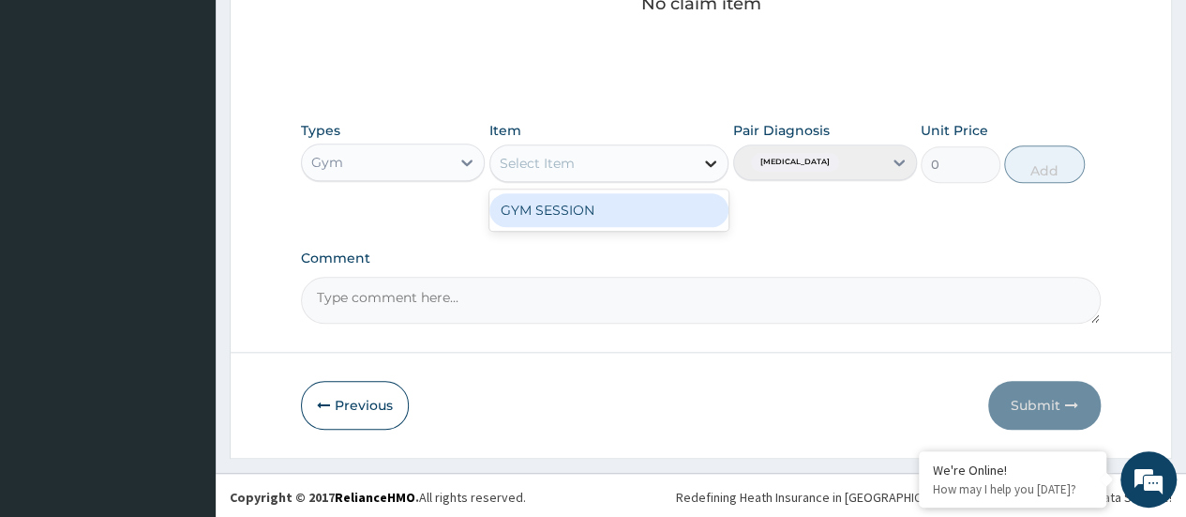
click at [715, 163] on icon at bounding box center [710, 163] width 19 height 19
click at [665, 210] on div "GYM SESSION" at bounding box center [609, 210] width 240 height 34
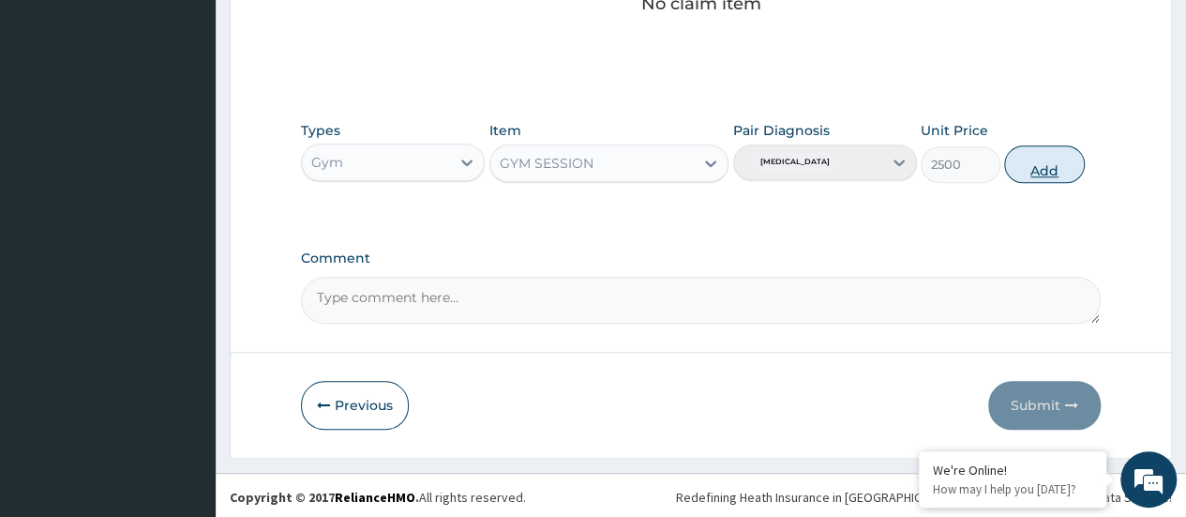
click at [1040, 164] on button "Add" at bounding box center [1044, 164] width 80 height 38
type input "0"
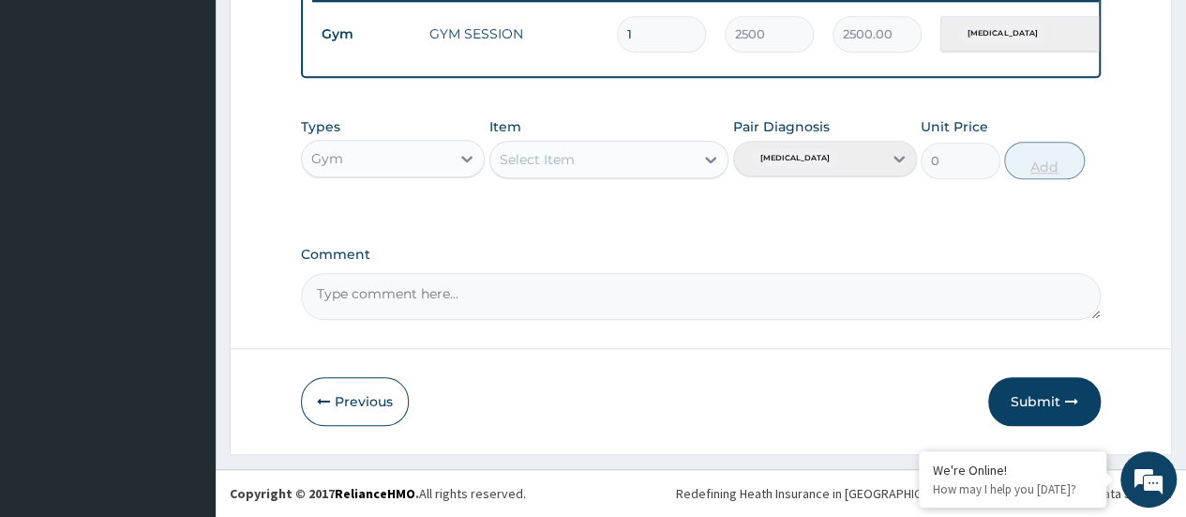
scroll to position [758, 0]
click at [1034, 399] on button "Submit" at bounding box center [1044, 401] width 113 height 49
